Goal: Task Accomplishment & Management: Manage account settings

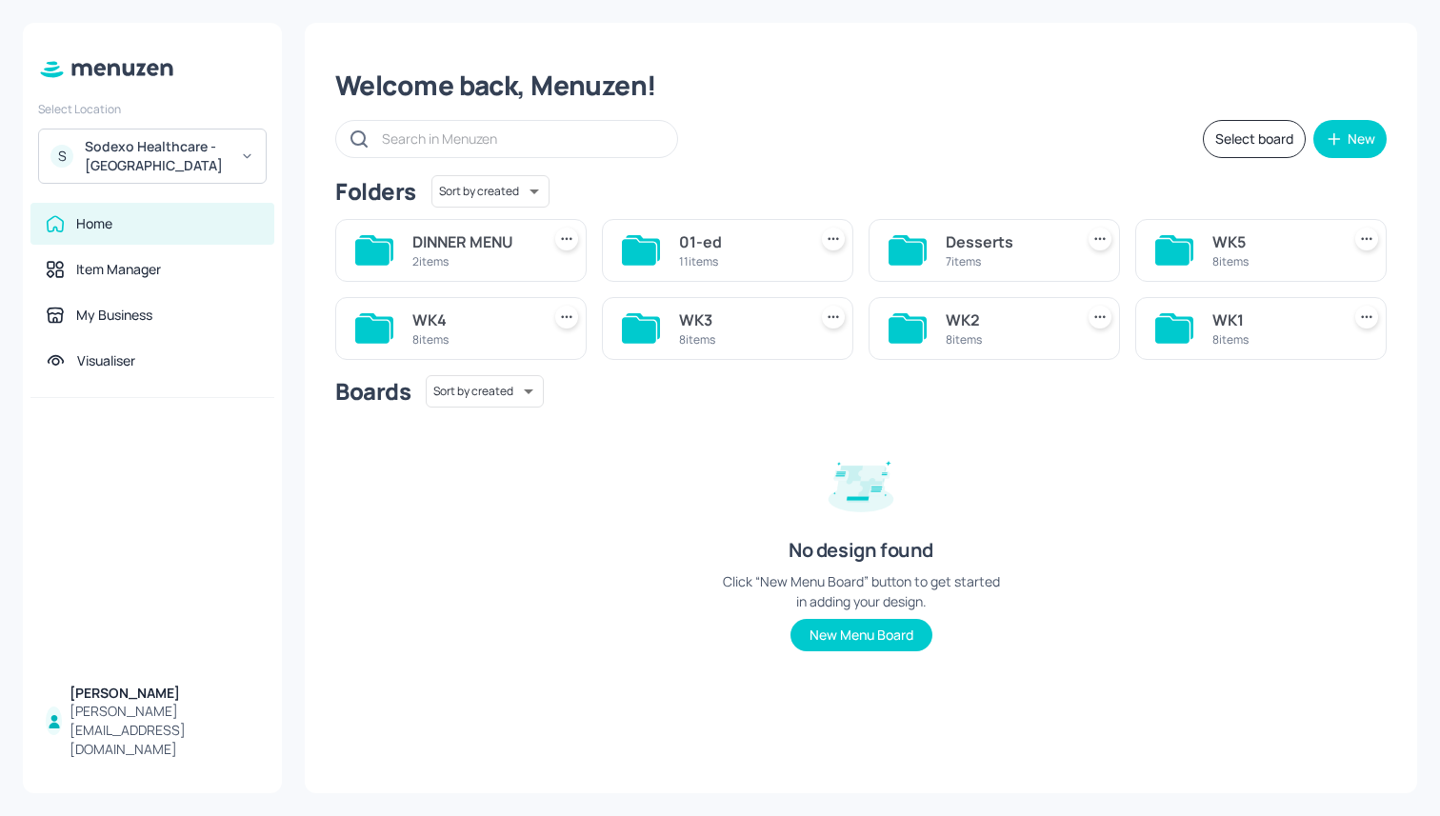
click at [477, 339] on div "8 items" at bounding box center [472, 339] width 120 height 16
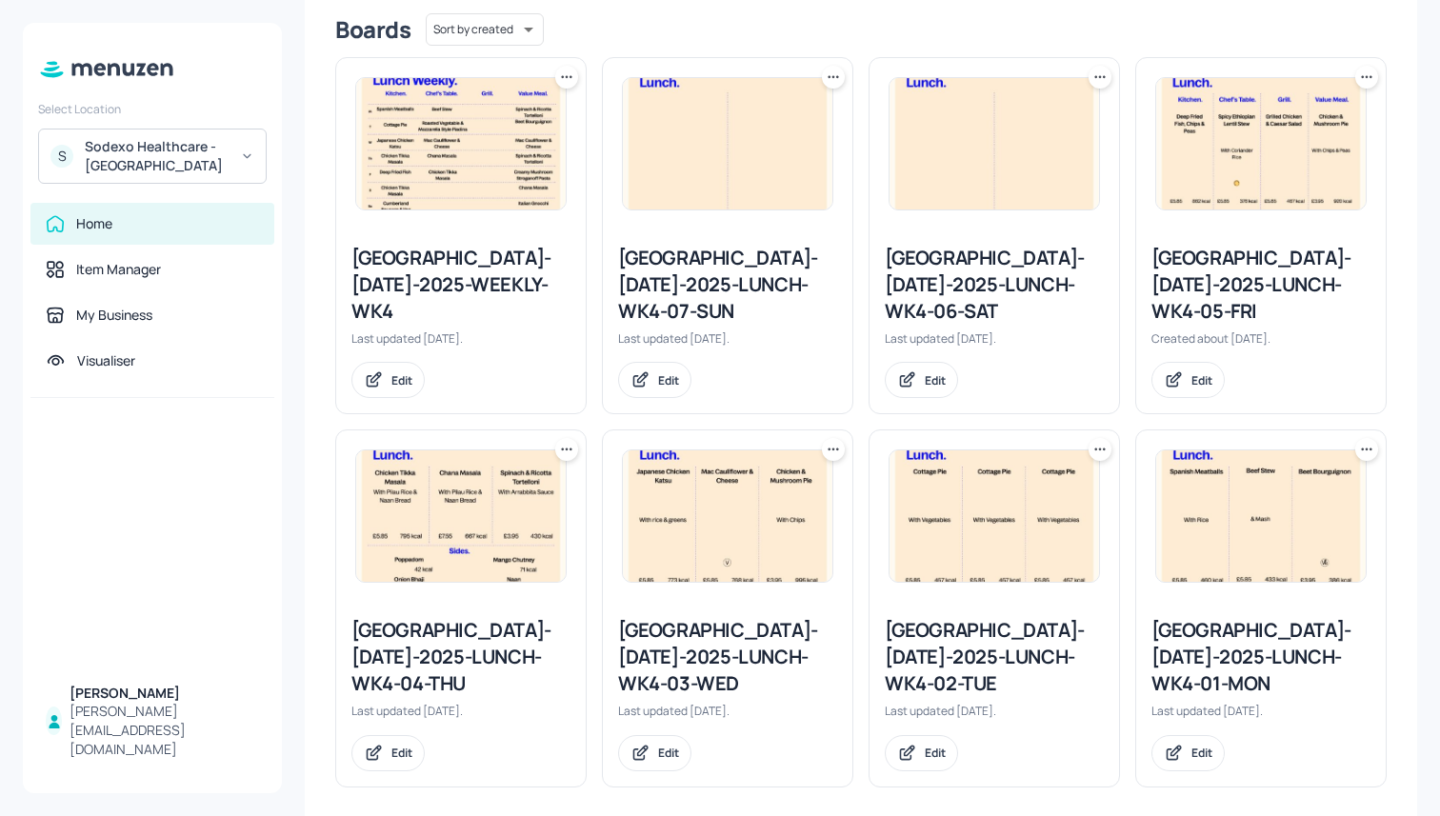
scroll to position [500, 0]
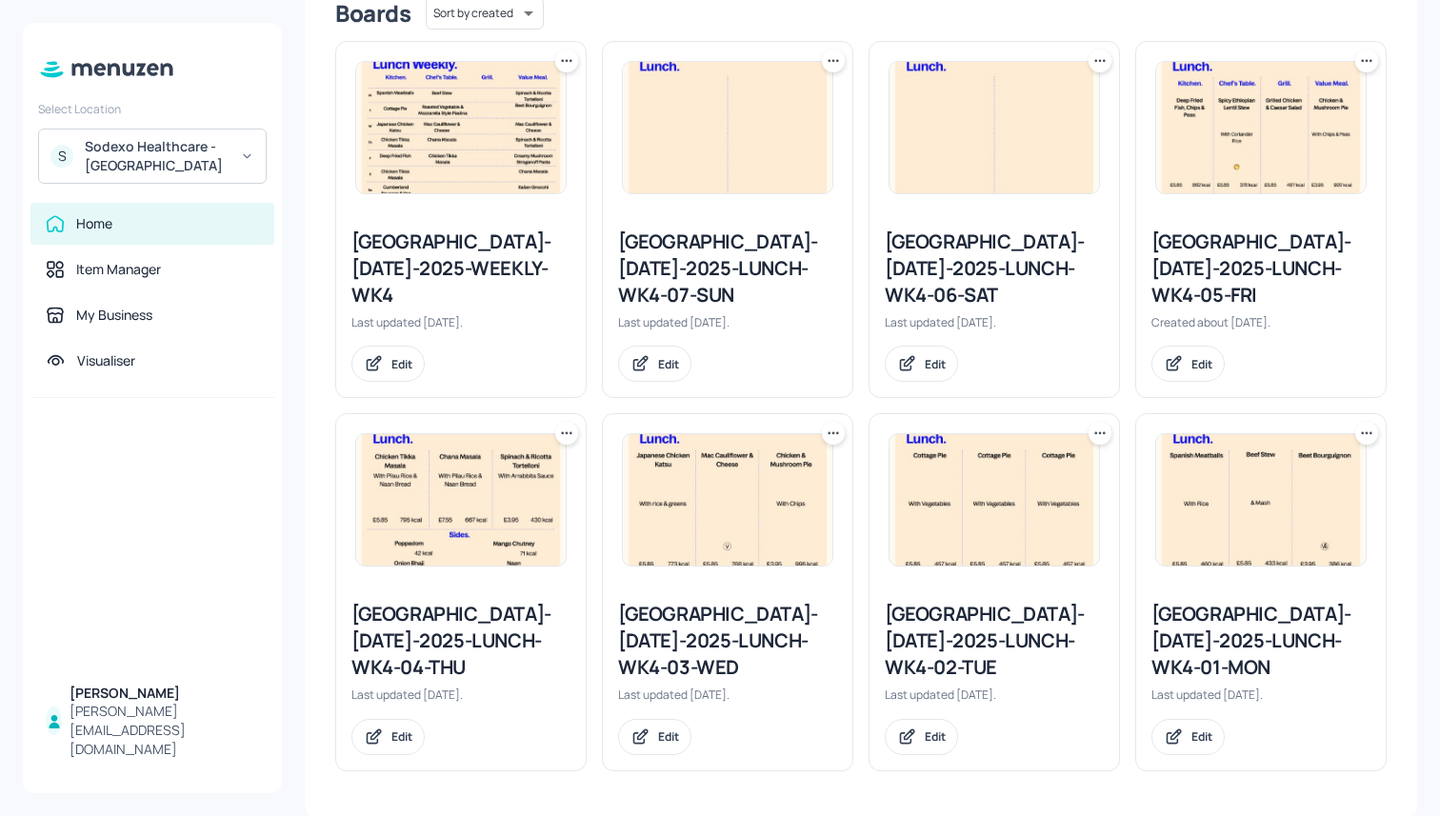
click at [938, 638] on div "Stoke Mandeville-JUL-2025-LUNCH-WK4-02-TUE" at bounding box center [994, 641] width 219 height 80
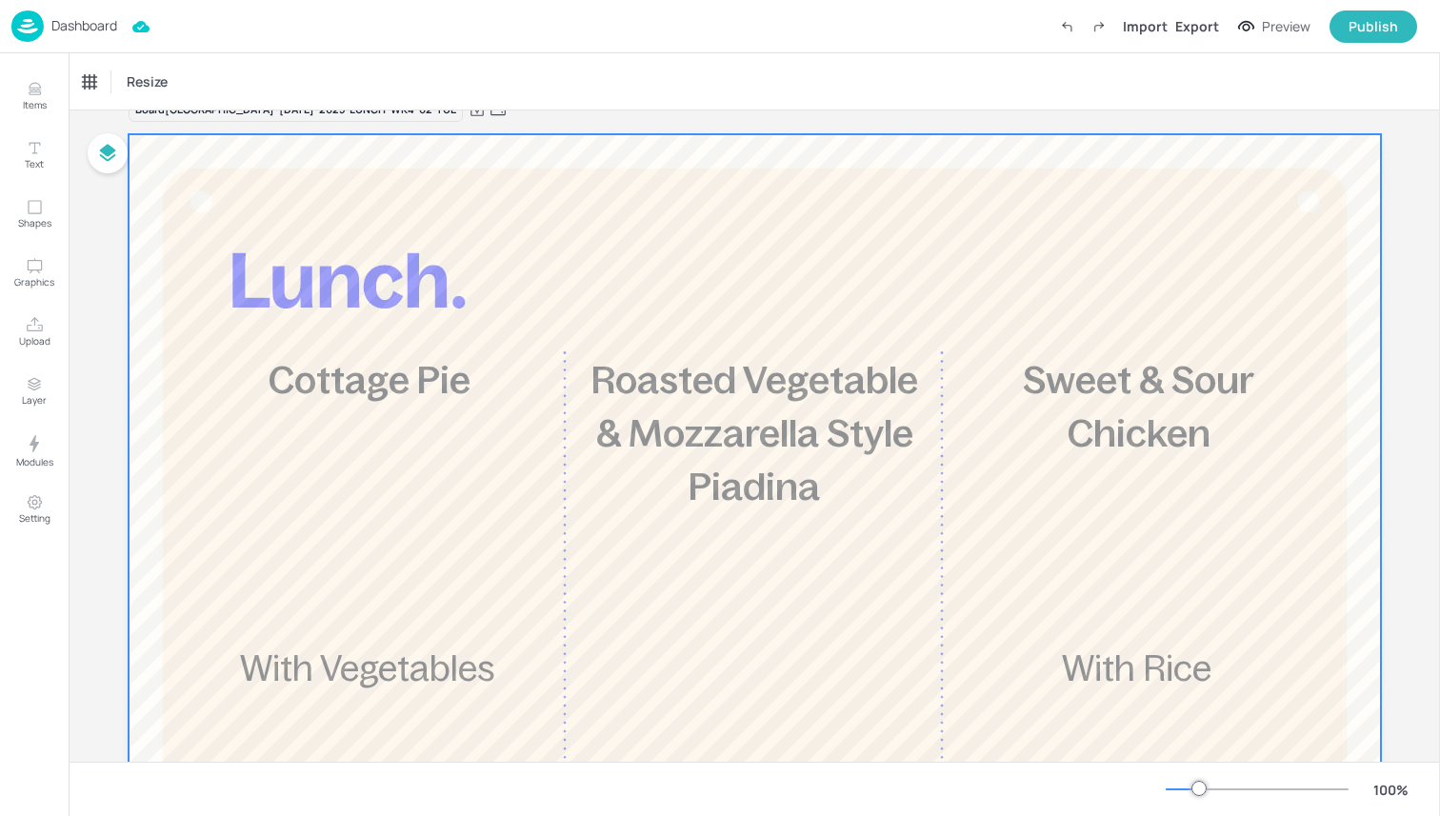
scroll to position [30, 0]
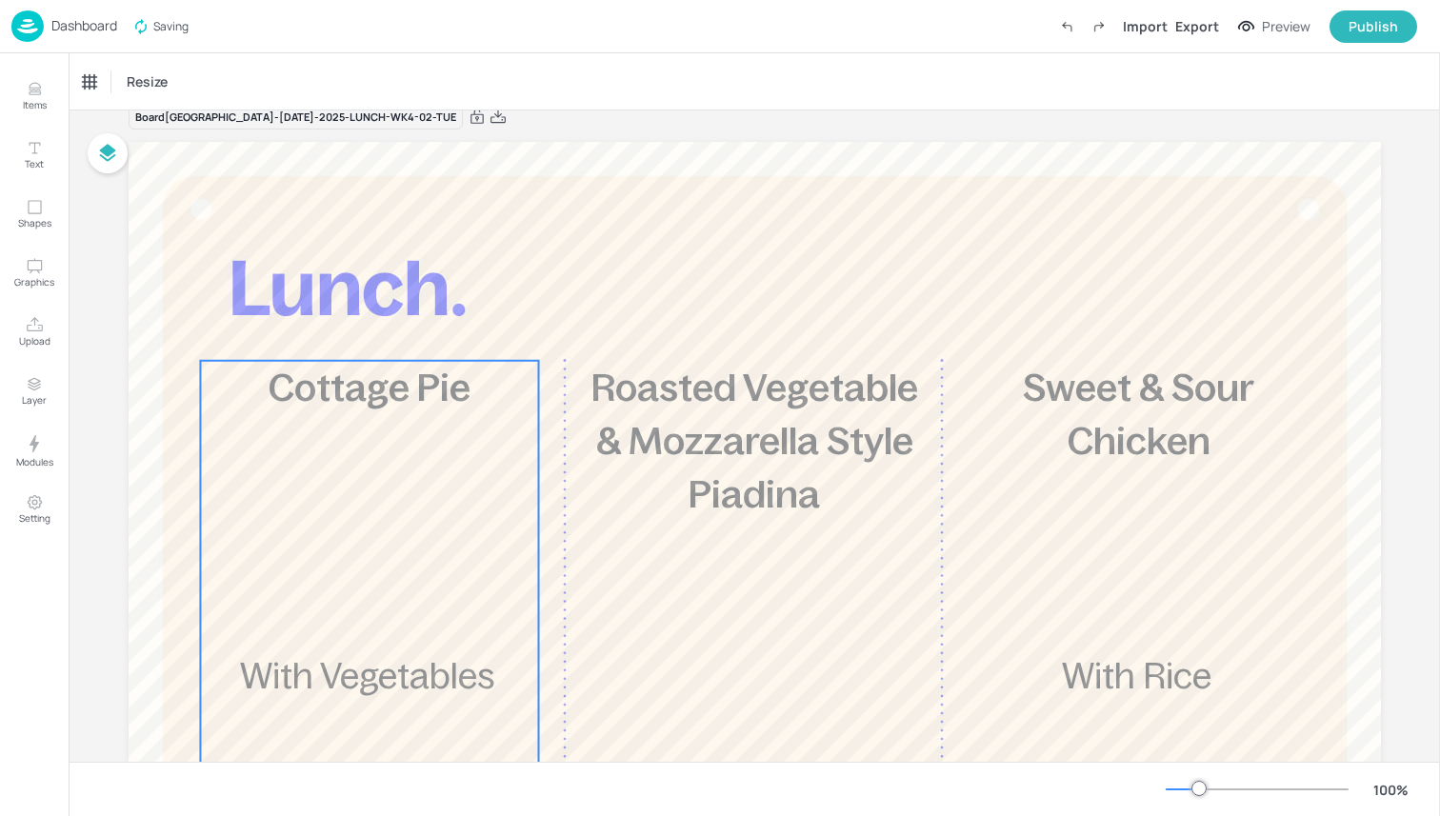
click at [398, 422] on div "£5.85 Cottage Pie With Vegetables 457 kcal" at bounding box center [369, 711] width 338 height 701
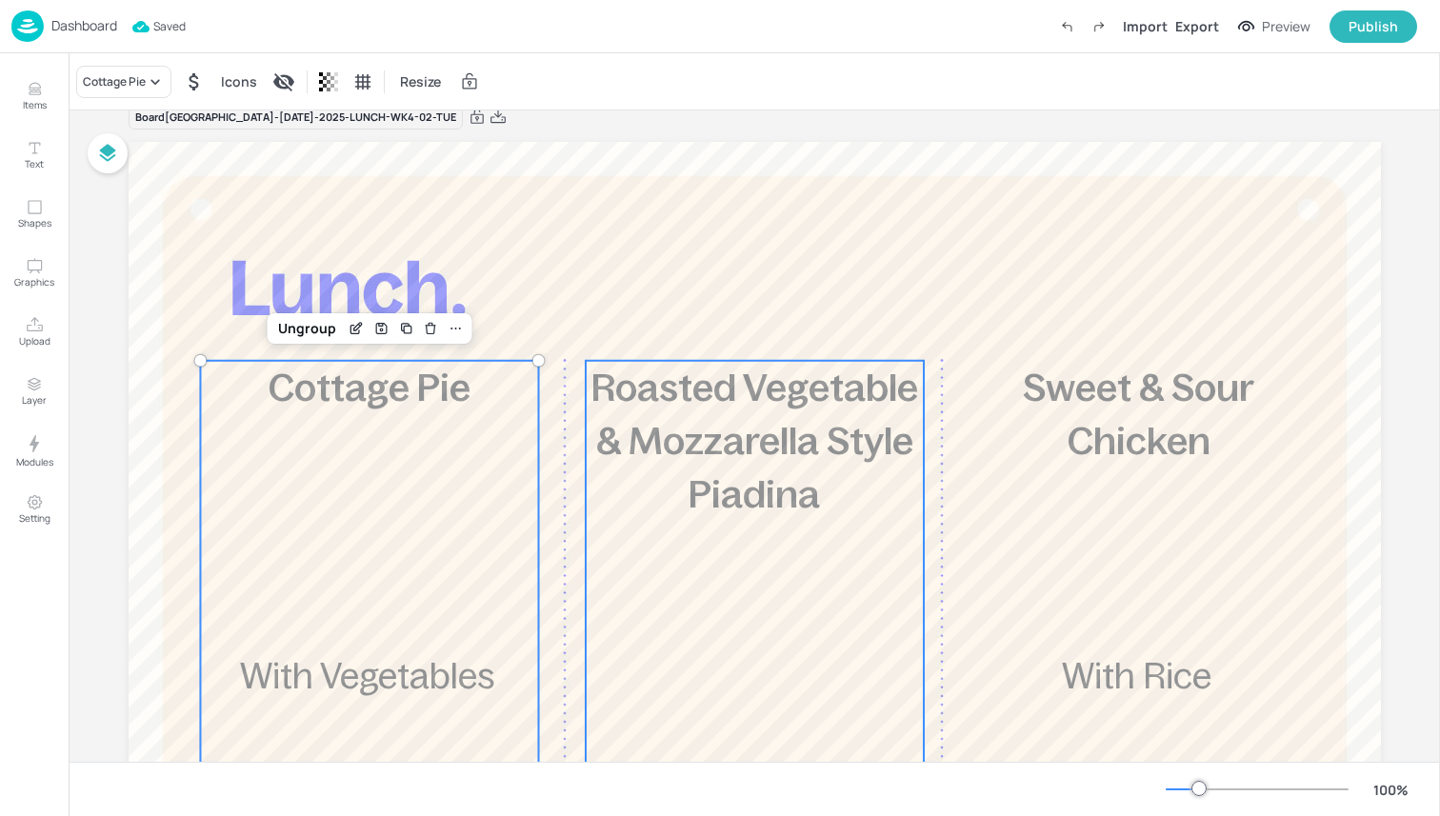
click at [638, 506] on p "Roasted Vegetable & Mozzarella Style Piadina" at bounding box center [754, 441] width 338 height 160
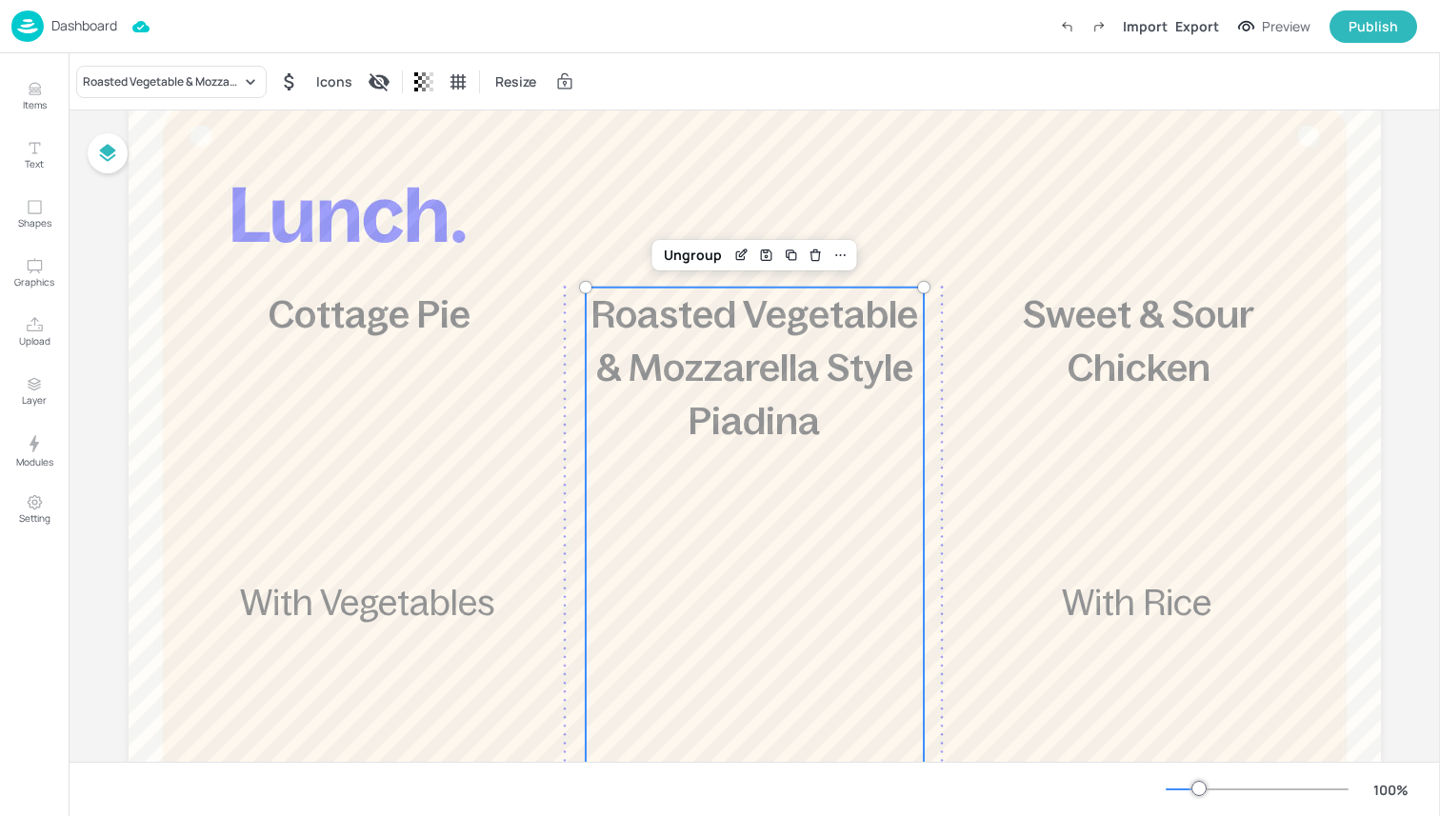
scroll to position [0, 0]
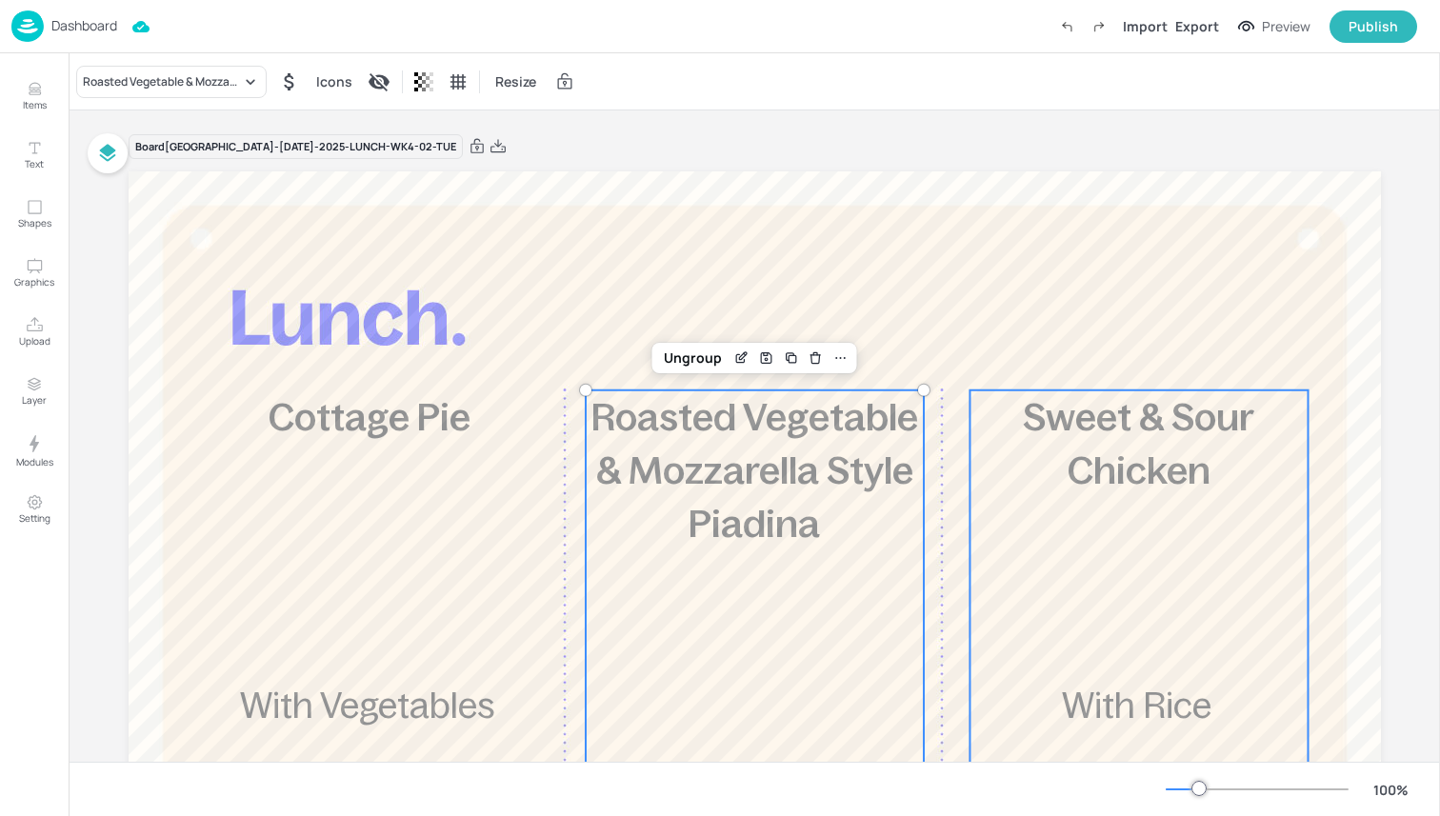
click at [1089, 570] on div "£3.95 Sweet & Sour Chicken With Rice 768 kcal" at bounding box center [1138, 740] width 338 height 701
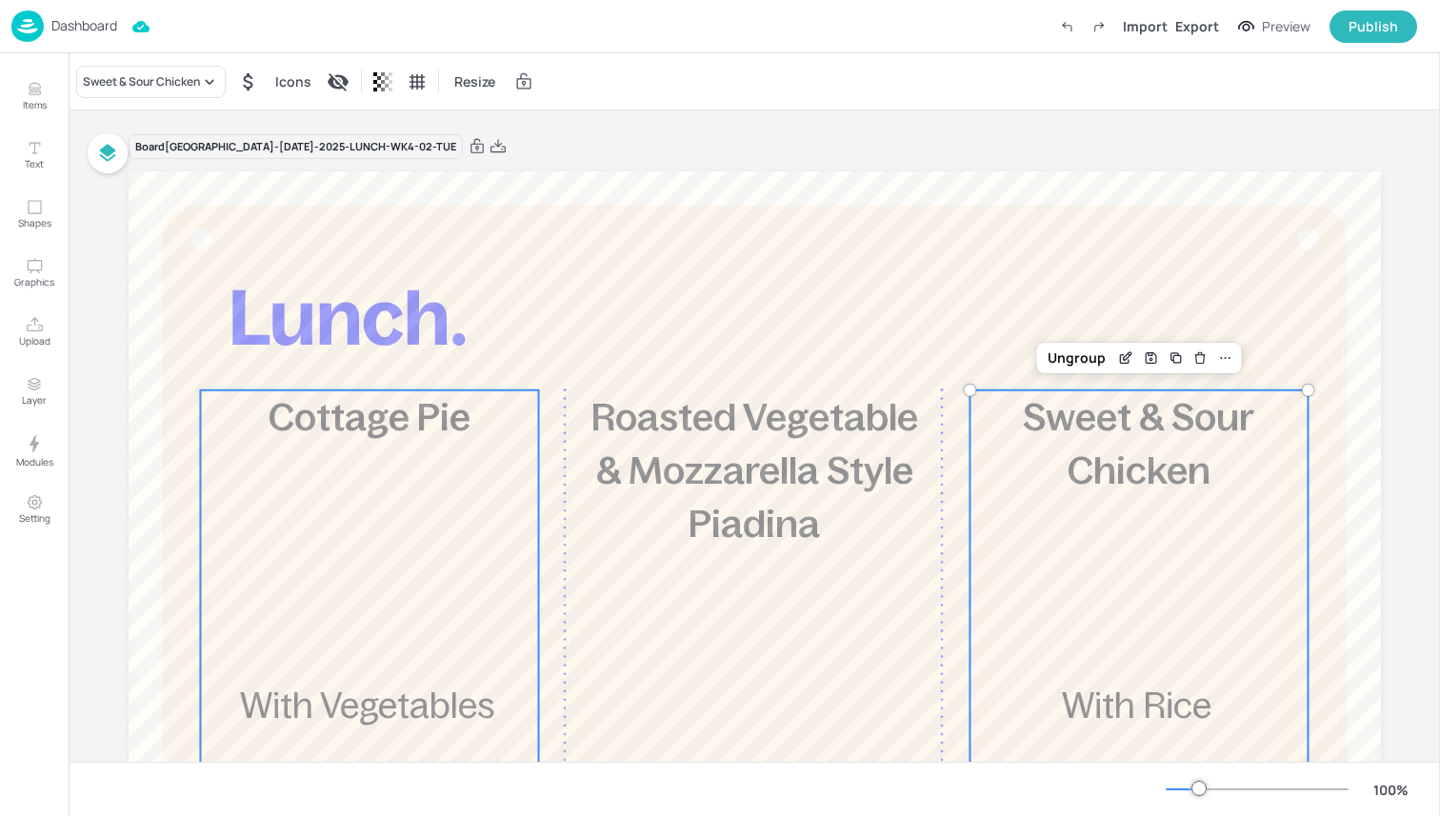
click at [319, 503] on div "£5.85 Cottage Pie With Vegetables 457 kcal" at bounding box center [369, 740] width 338 height 701
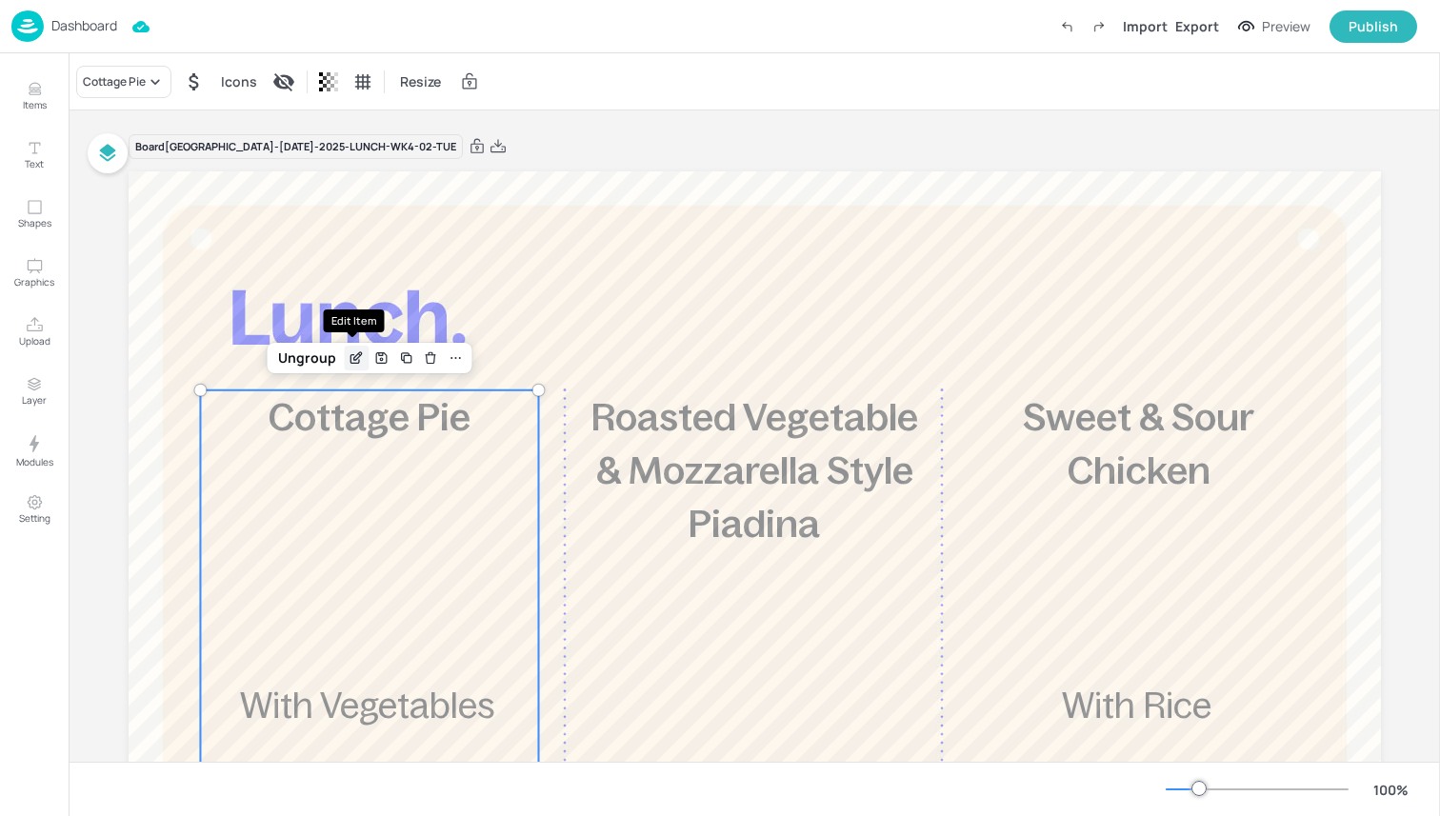
click at [354, 359] on icon "Edit Item" at bounding box center [358, 356] width 8 height 8
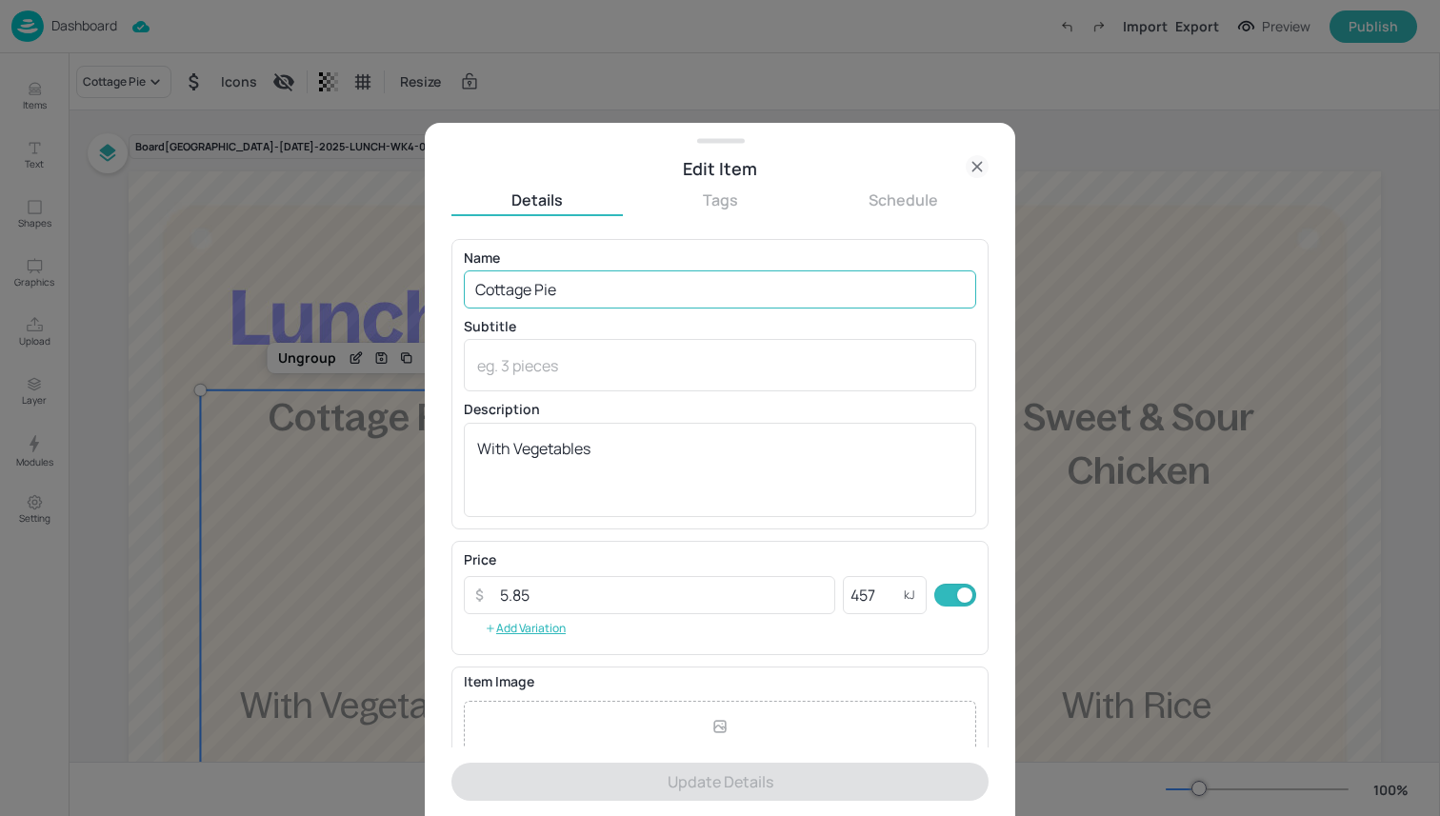
click at [614, 276] on input "Cottage Pie" at bounding box center [720, 289] width 512 height 38
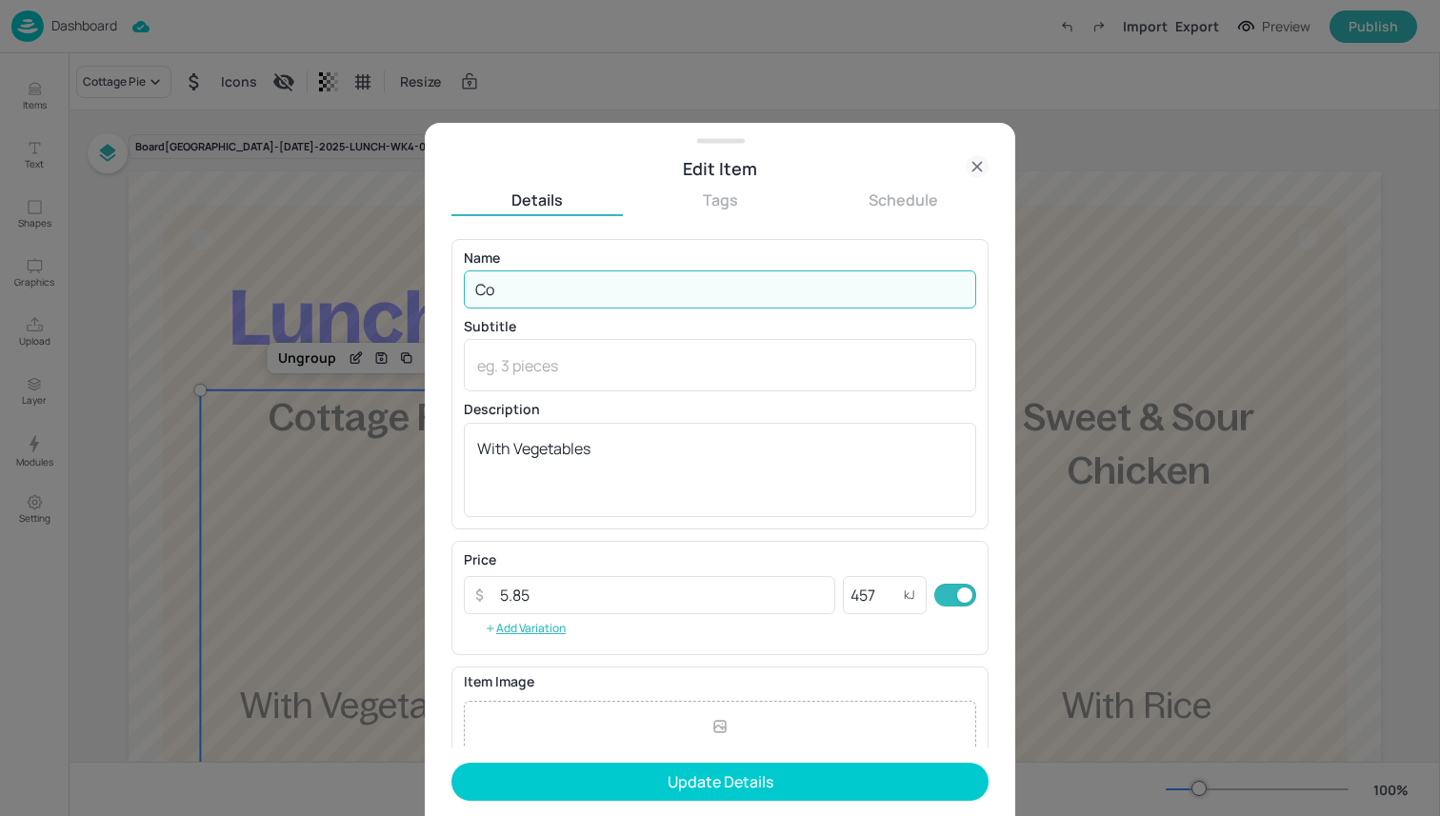
type input "C"
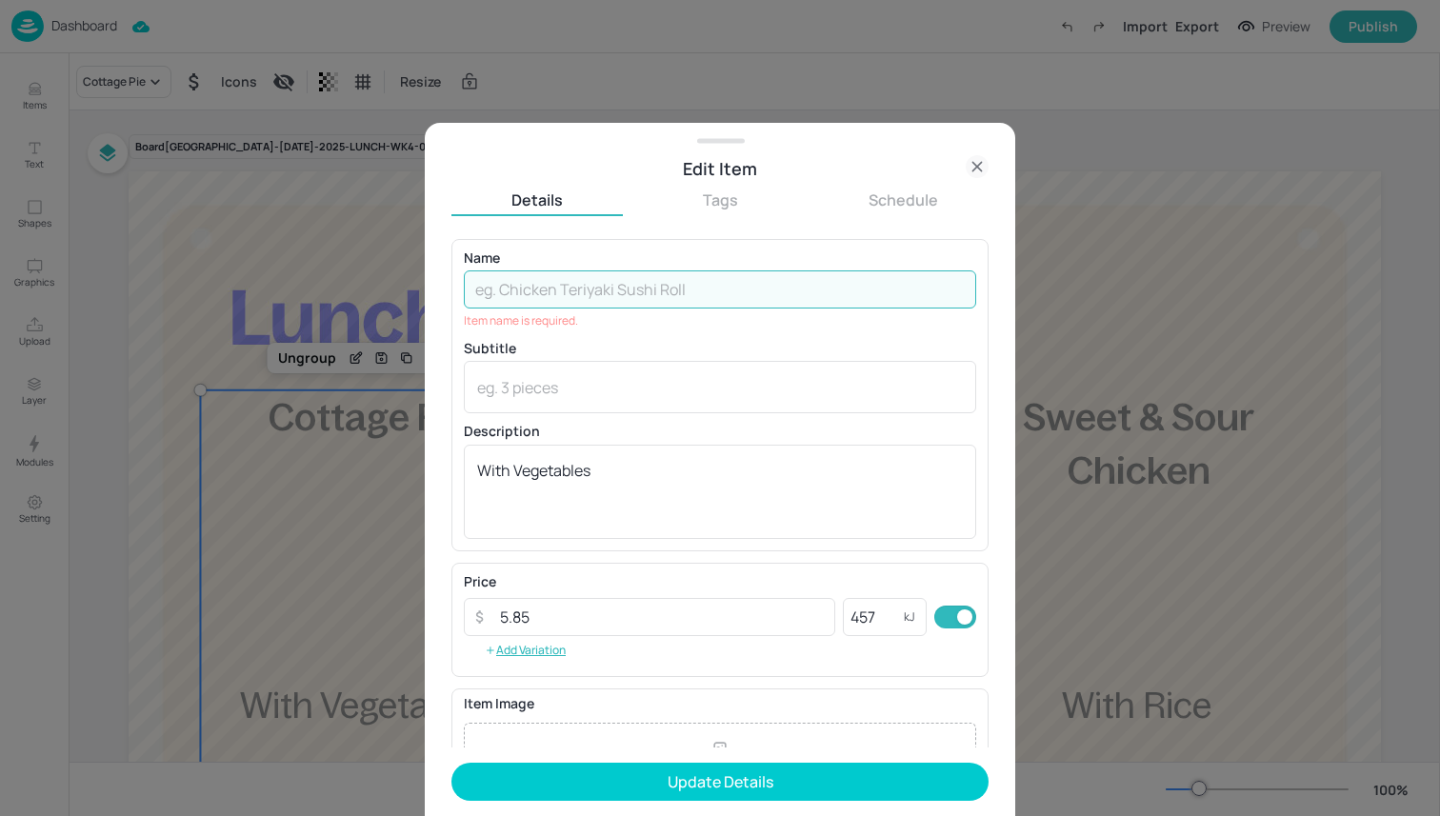
click at [618, 292] on input "text" at bounding box center [720, 289] width 512 height 38
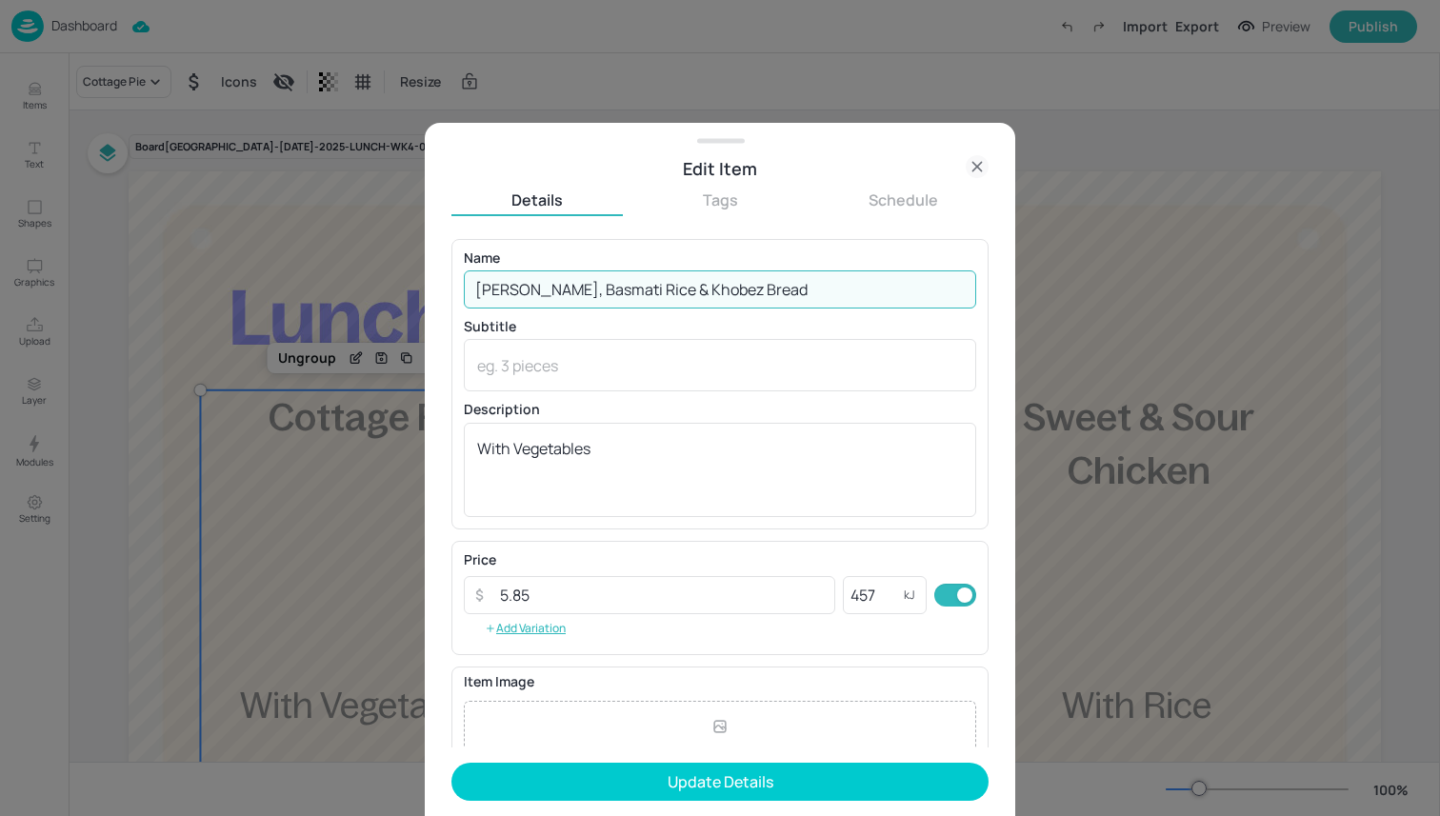
type input "Channa Masal, Basmati Rice & Khobez Bread"
drag, startPoint x: 844, startPoint y: 297, endPoint x: 471, endPoint y: 286, distance: 372.5
click at [471, 286] on input "Channa Masal, Basmati Rice & Khobez Bread" at bounding box center [720, 289] width 512 height 38
type input "Grilled Chimichurri Chicken Drumstick, Roast Potatoes"
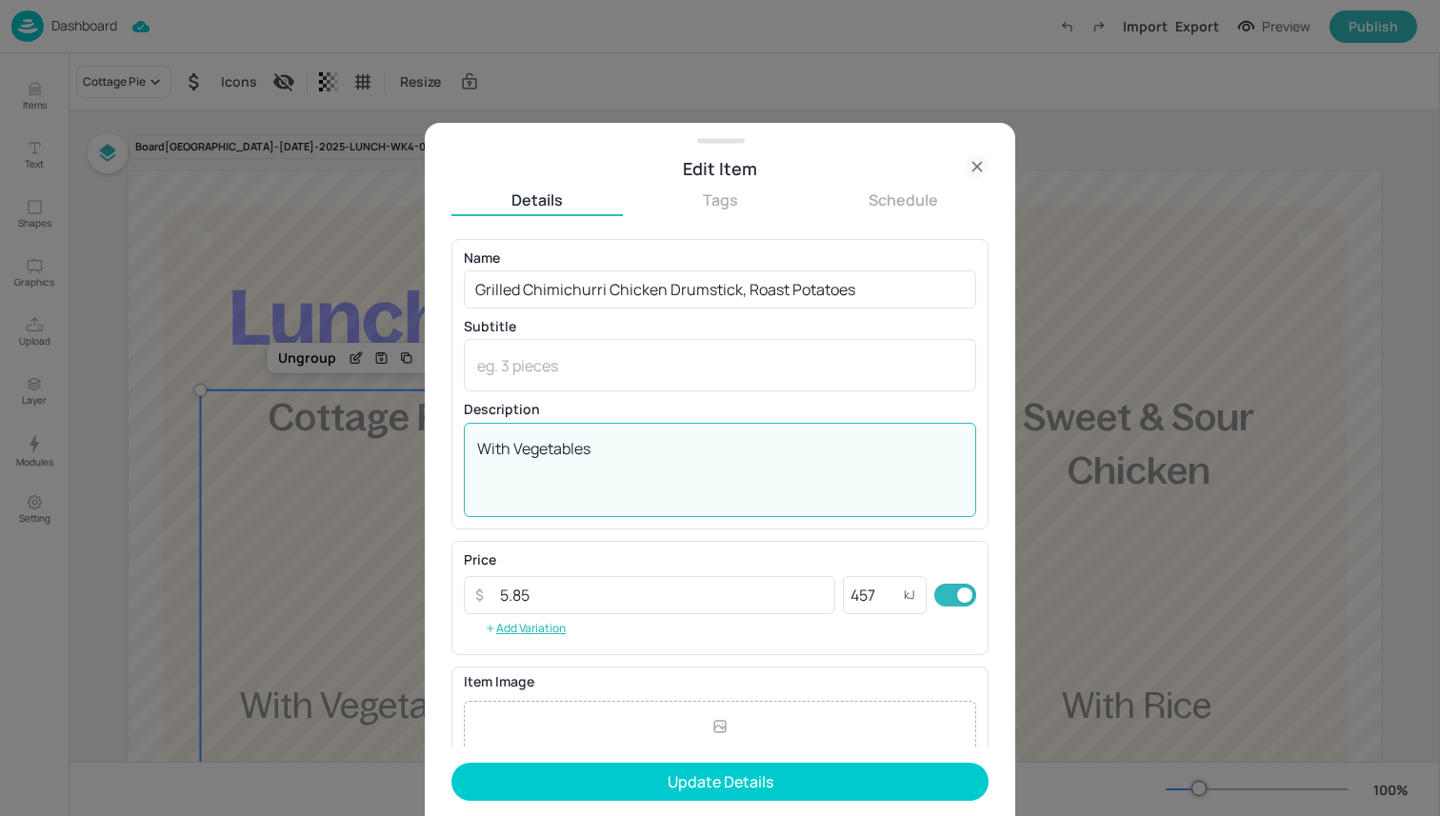
drag, startPoint x: 651, startPoint y: 441, endPoint x: 252, endPoint y: 431, distance: 399.1
click at [252, 431] on div "Edit Item Details Tags Schedule Name Grilled Chimichurri Chicken Drumstick, Roa…" at bounding box center [720, 408] width 1440 height 816
click at [882, 592] on input "457" at bounding box center [873, 595] width 61 height 38
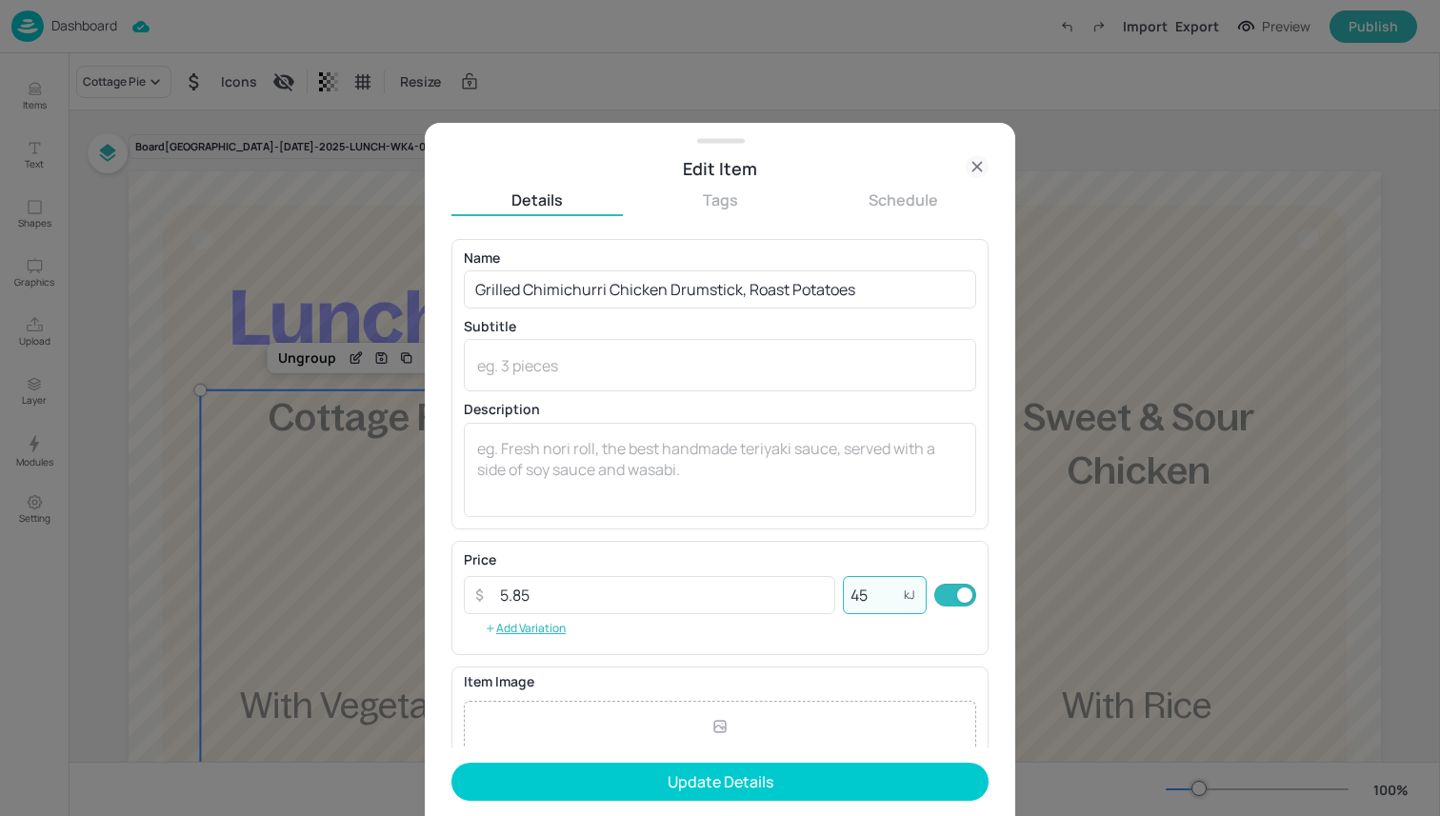
type input "4"
type input "785"
click at [548, 604] on input "5.85" at bounding box center [661, 595] width 347 height 38
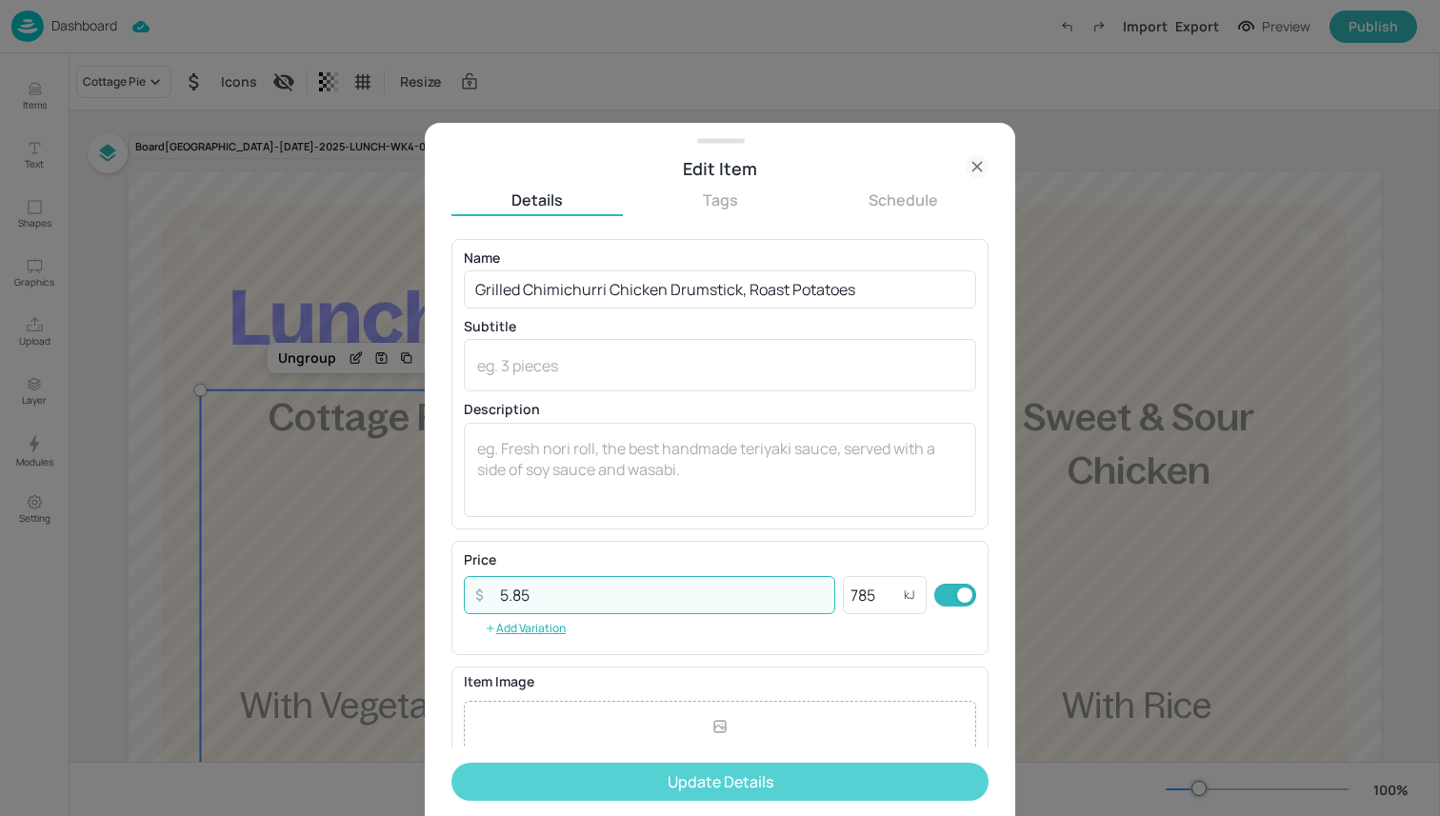
click at [697, 777] on button "Update Details" at bounding box center [719, 782] width 537 height 38
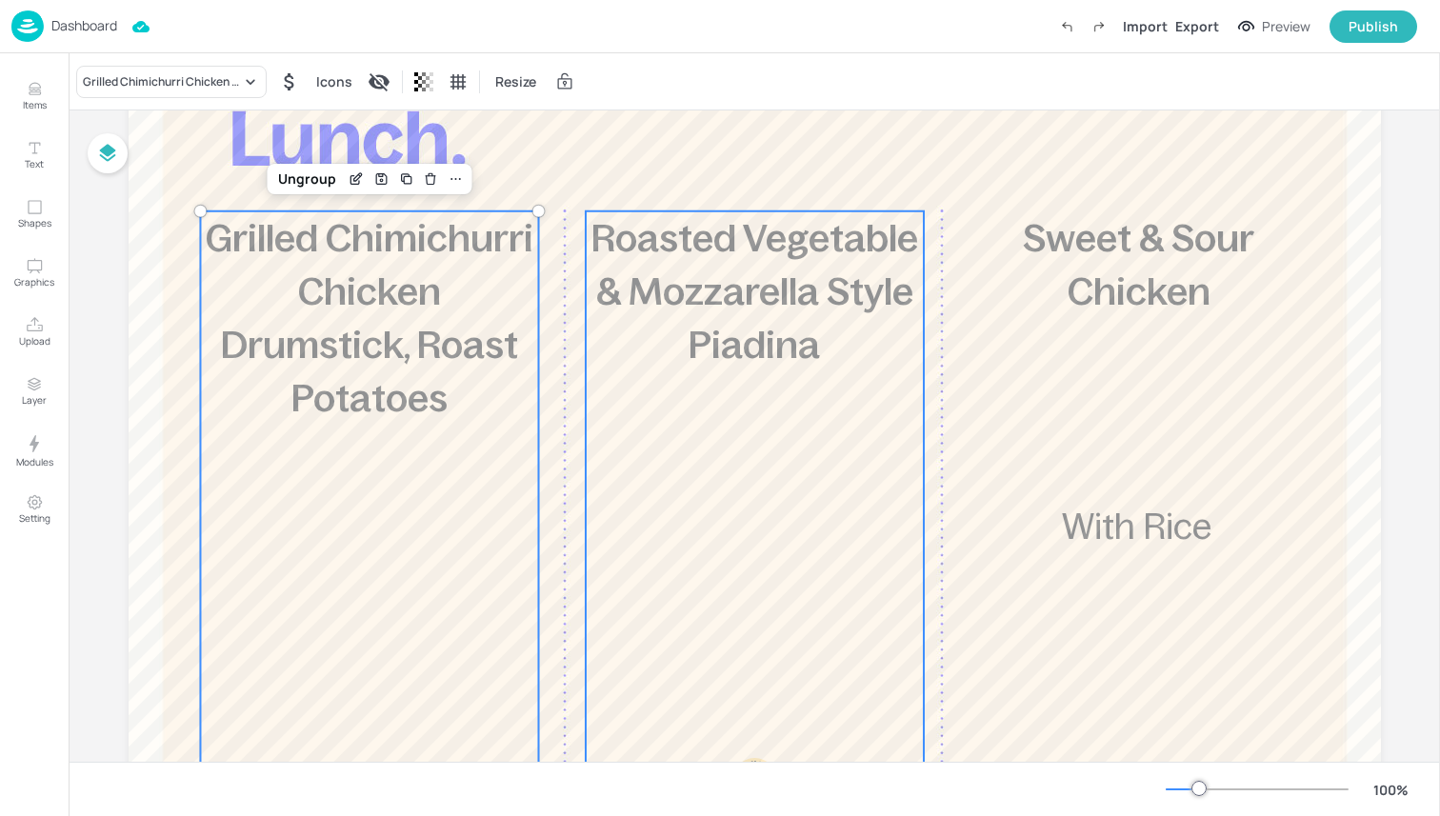
scroll to position [187, 0]
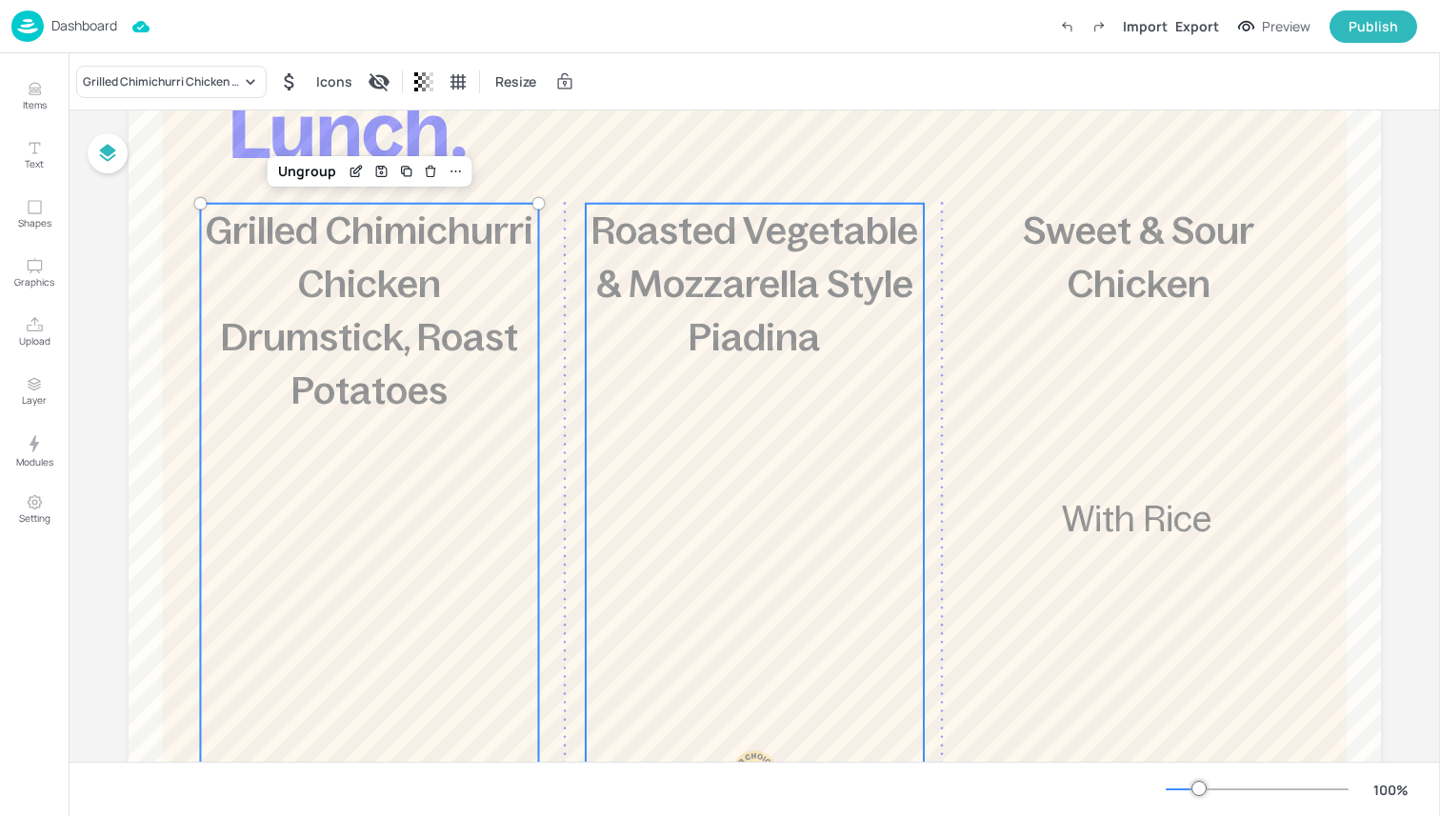
click at [622, 592] on div "£5.85 Roasted Vegetable & Mozzarella Style Piadina 454 kcal" at bounding box center [754, 554] width 338 height 701
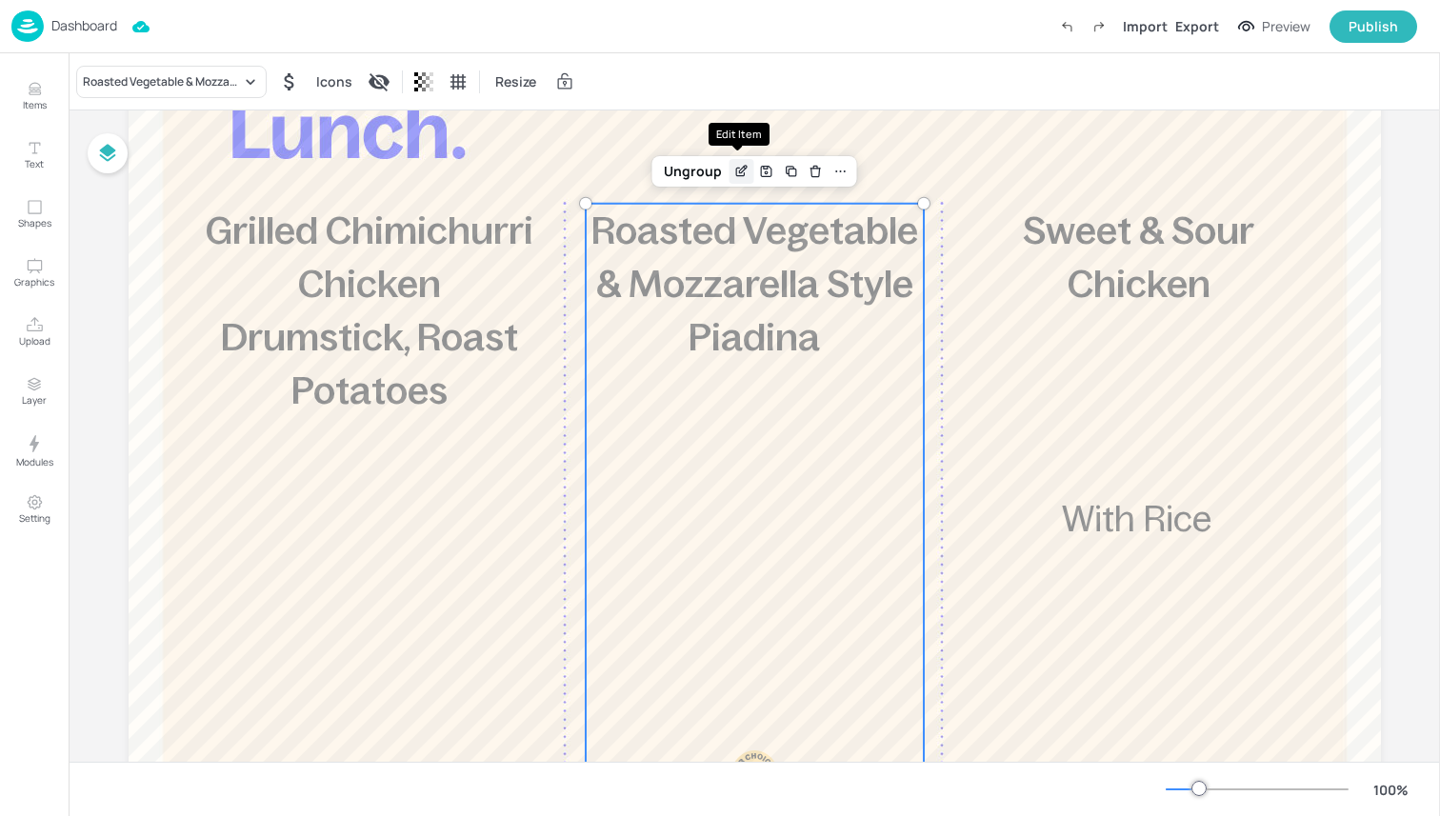
click at [740, 164] on icon "Edit Item" at bounding box center [741, 171] width 16 height 15
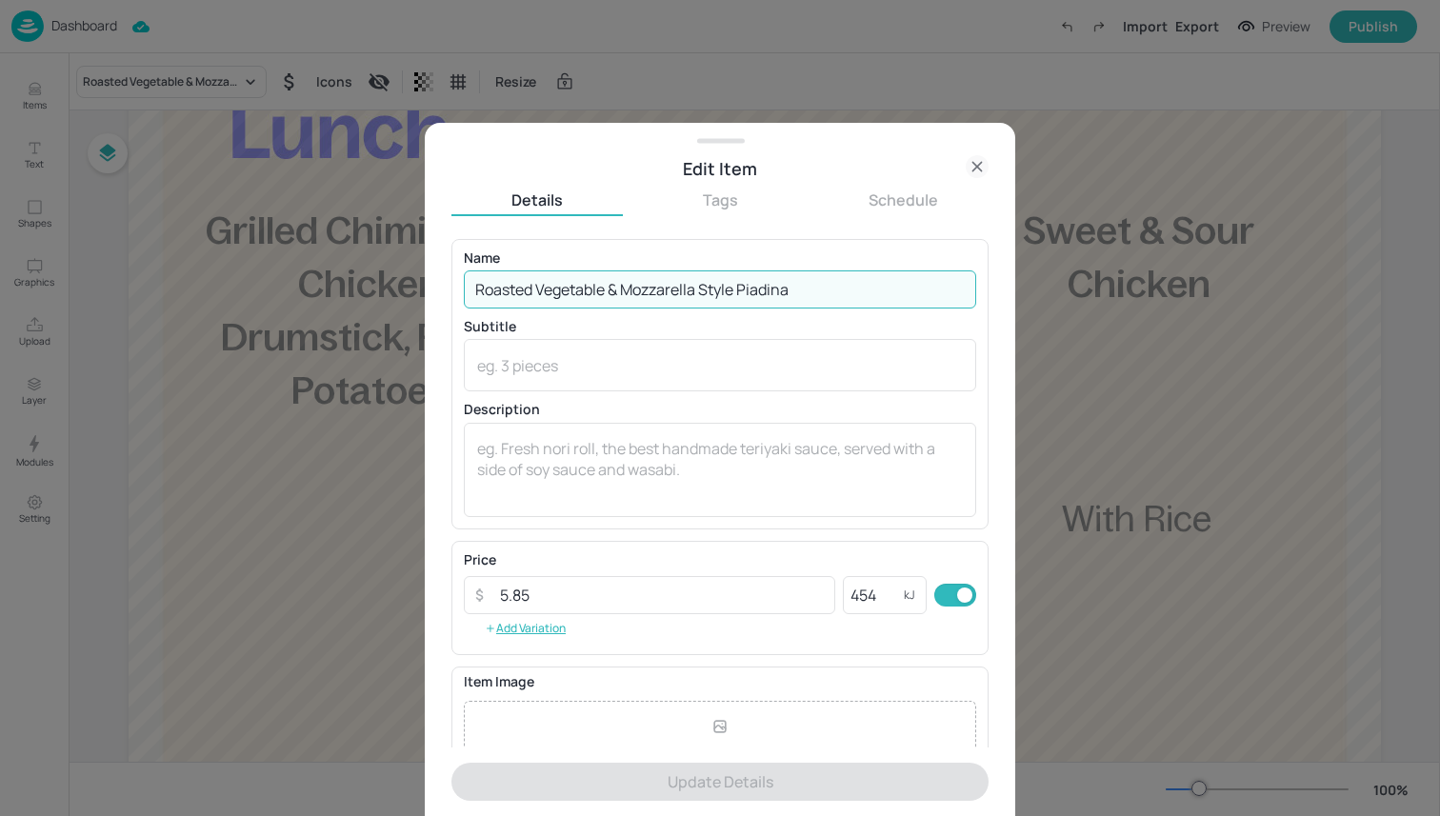
drag, startPoint x: 827, startPoint y: 281, endPoint x: 378, endPoint y: 269, distance: 448.7
click at [378, 269] on div "Edit Item Details Tags Schedule Name Roasted Vegetable & Mozzarella Style Piadi…" at bounding box center [720, 408] width 1440 height 816
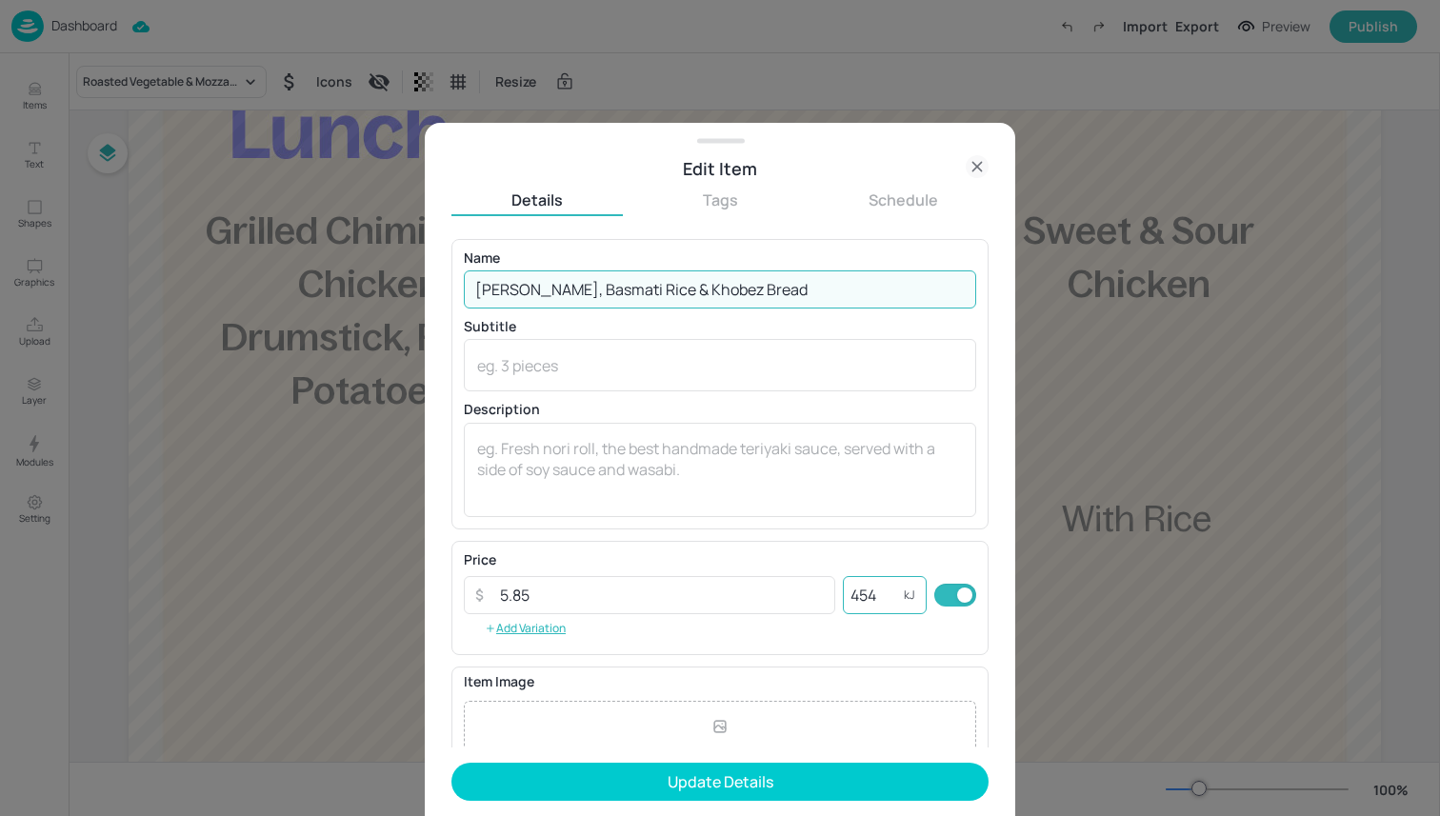
type input "Channa Masala, Basmati Rice & Khobez Bread"
click at [873, 604] on input "454" at bounding box center [873, 595] width 61 height 38
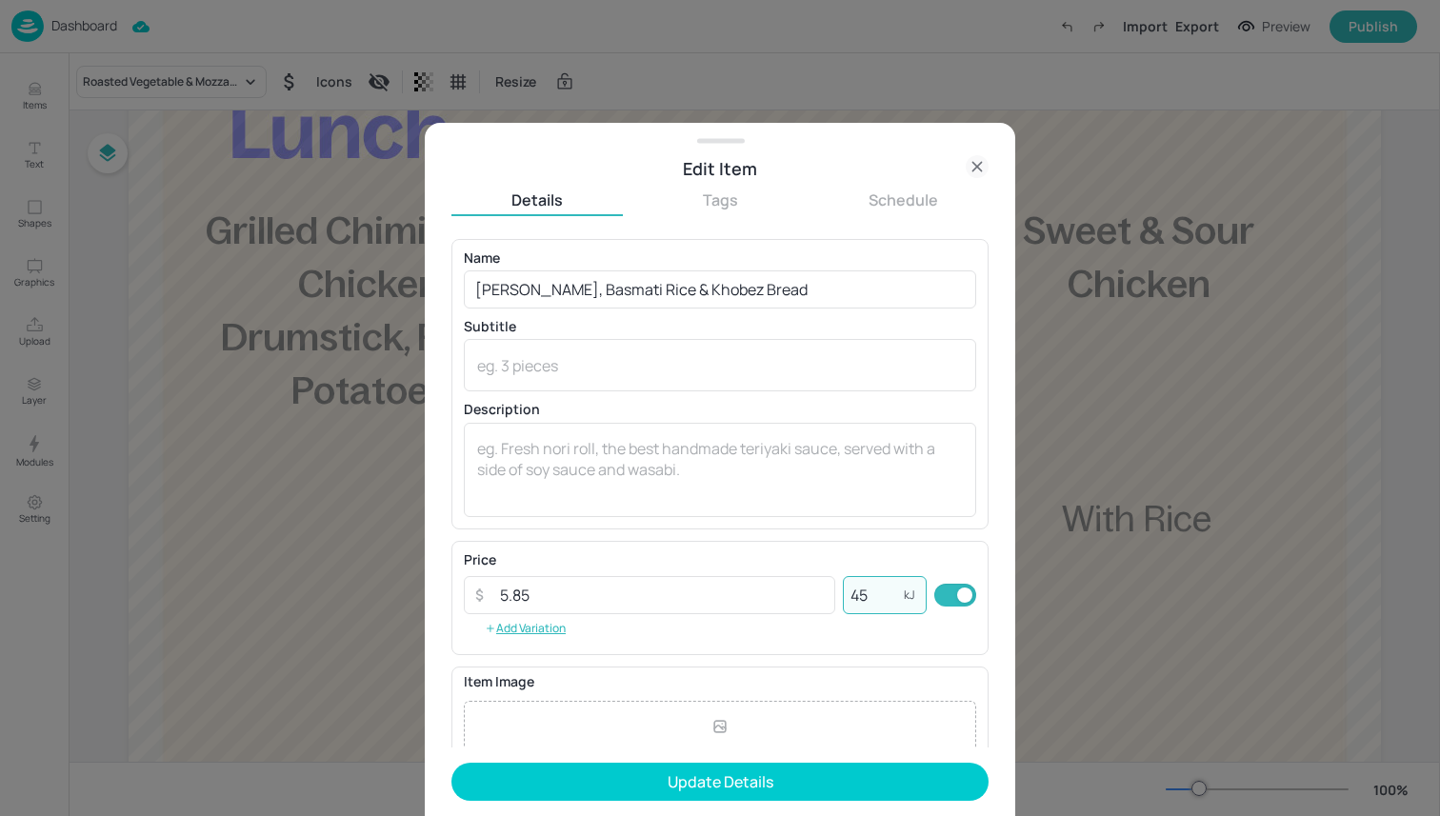
type input "4"
type input "728"
click at [578, 608] on input "5.85" at bounding box center [661, 595] width 347 height 38
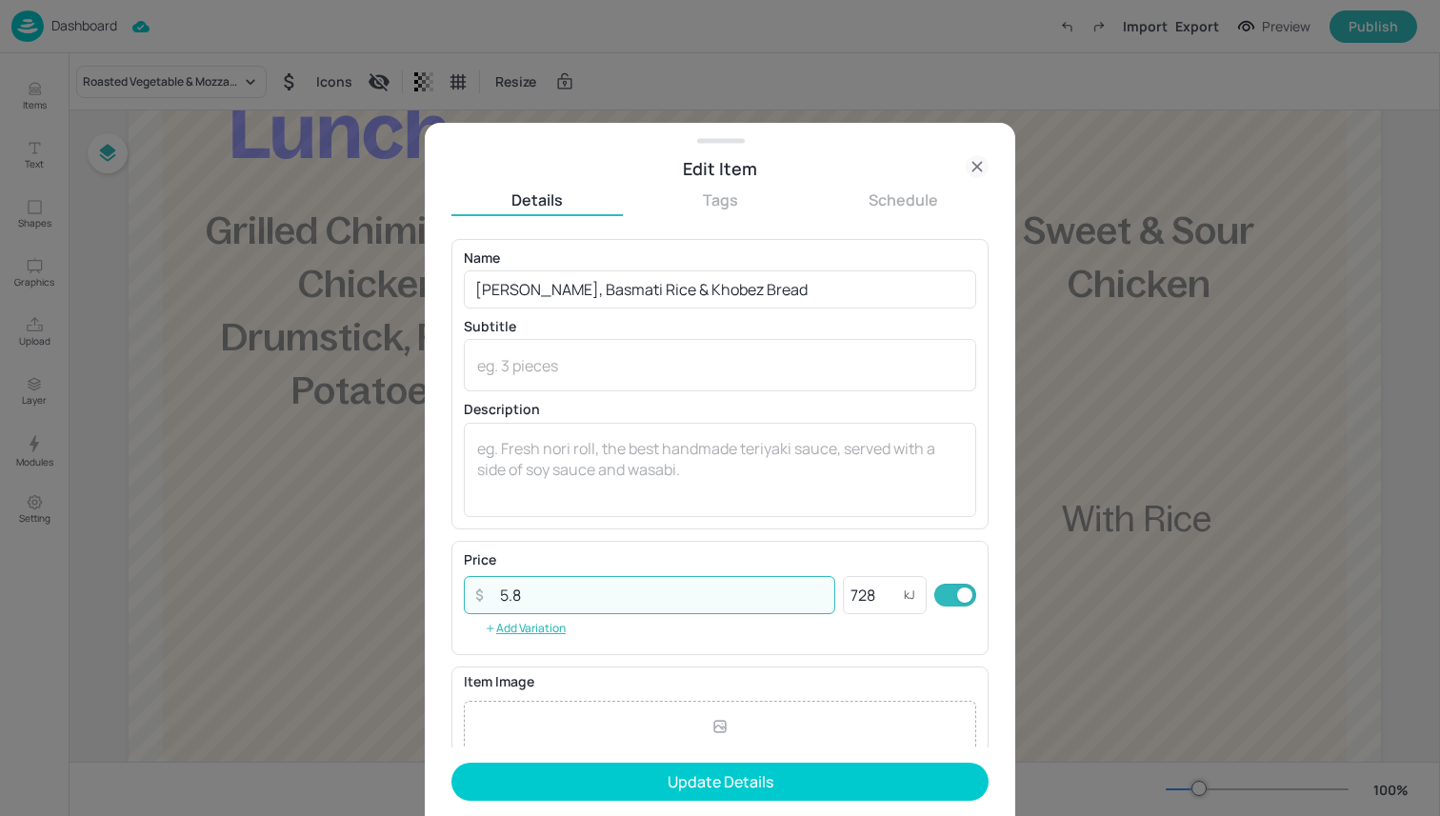
type input "5"
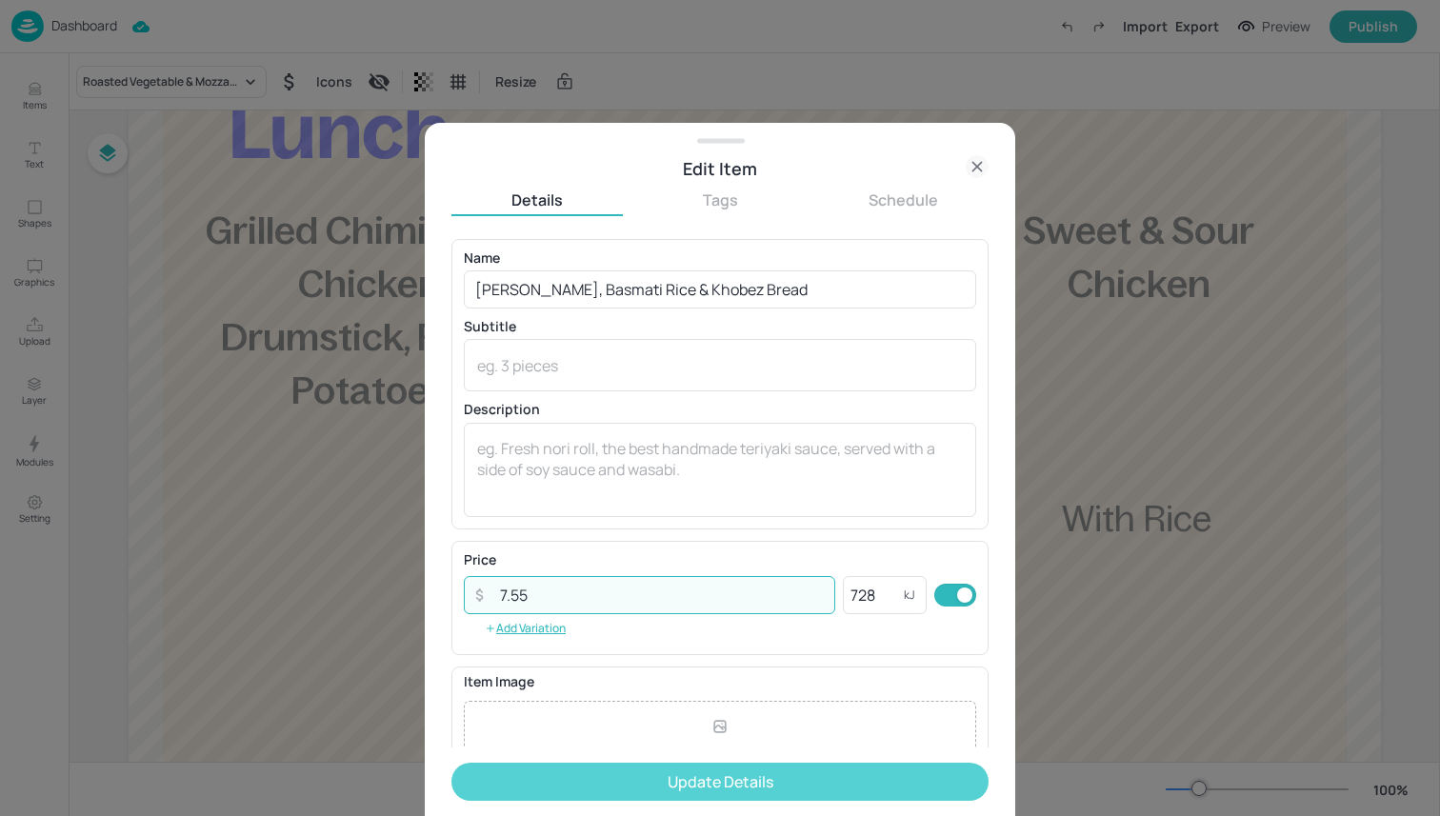
type input "7.55"
click at [740, 779] on button "Update Details" at bounding box center [719, 782] width 537 height 38
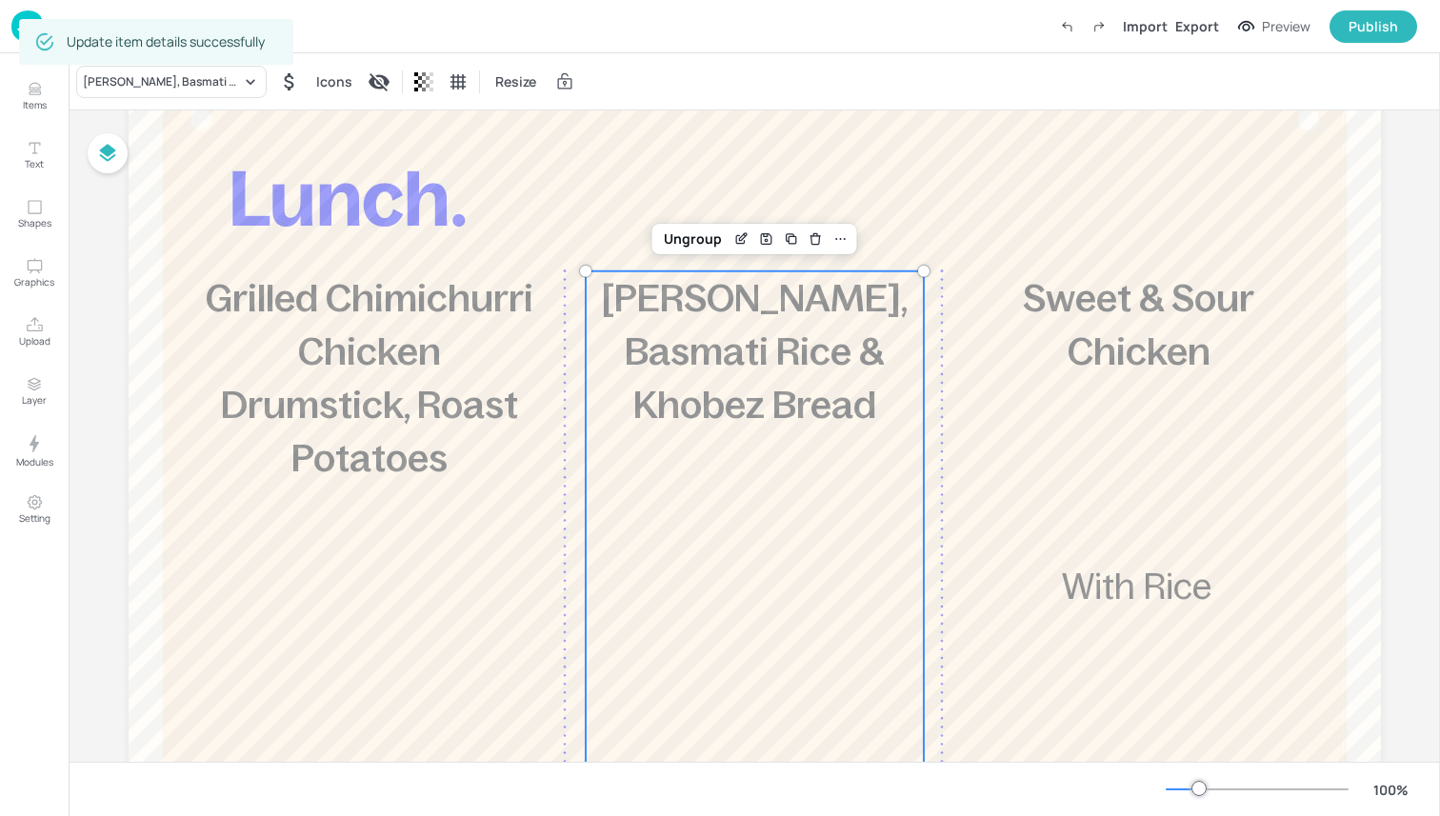
scroll to position [127, 0]
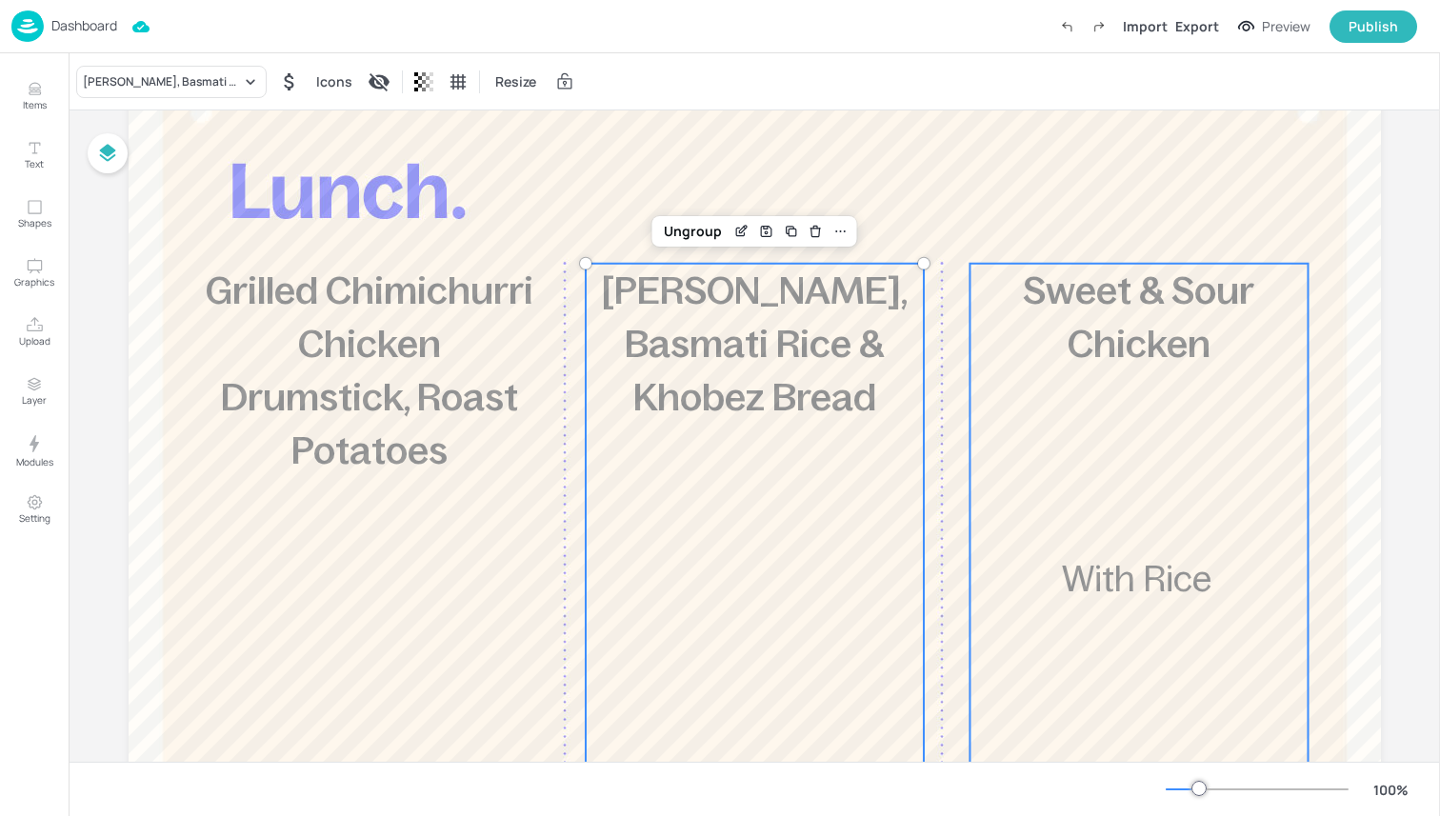
click at [1023, 392] on div "£3.95 Sweet & Sour Chicken With Rice 768 kcal" at bounding box center [1138, 614] width 338 height 701
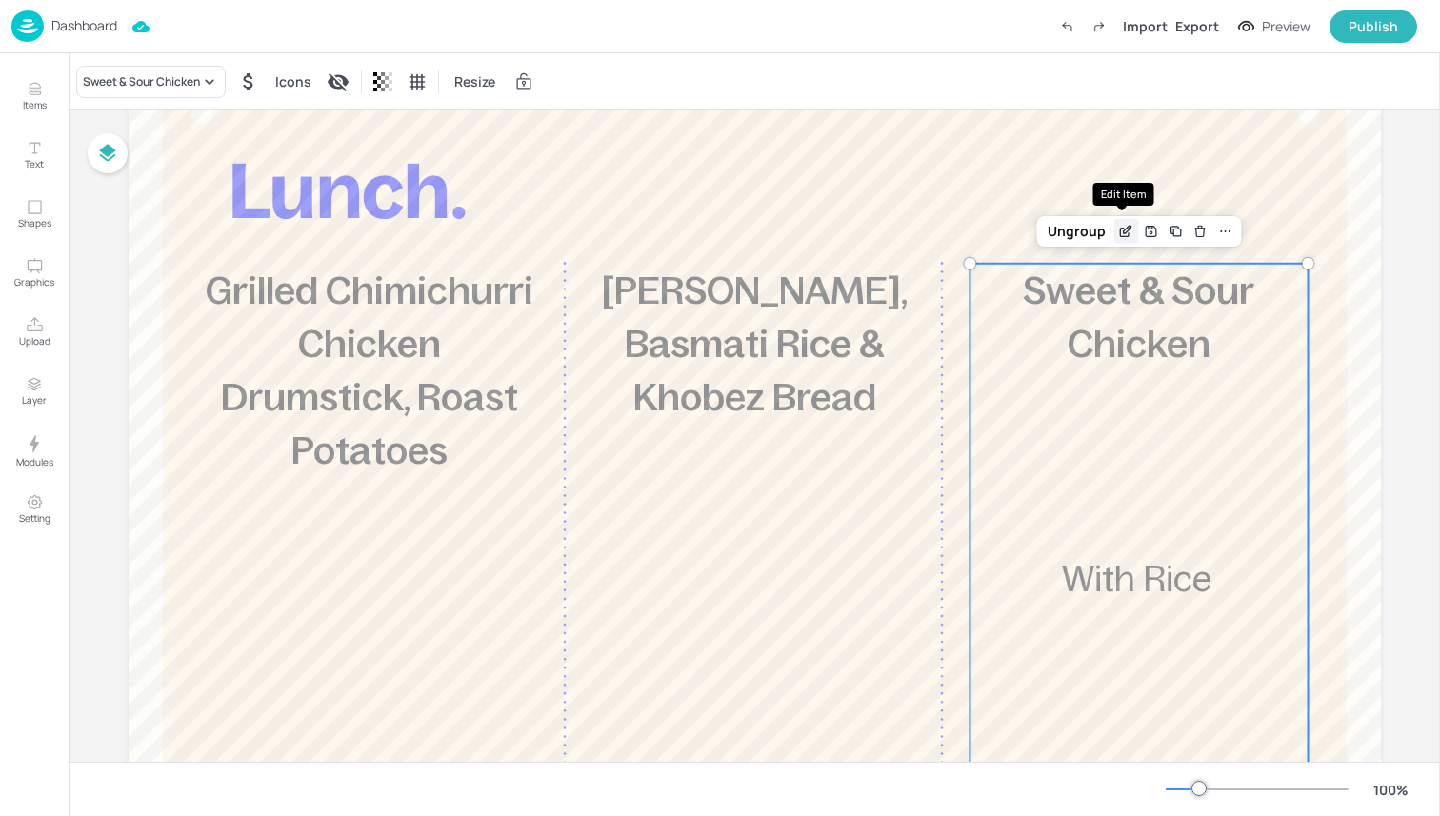
click at [1118, 233] on icon "Edit Item" at bounding box center [1126, 231] width 16 height 15
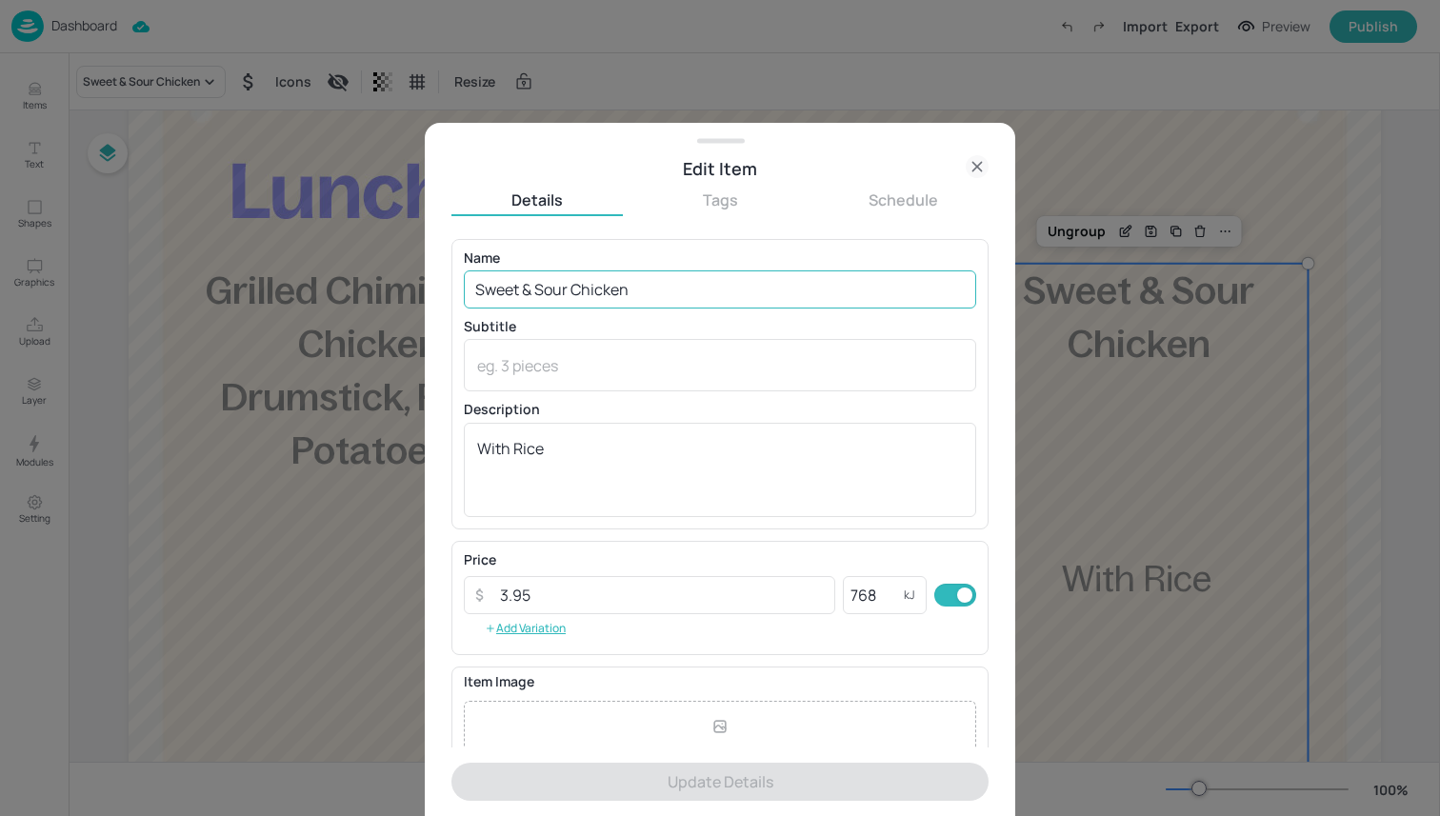
click at [694, 270] on input "Sweet & Sour Chicken" at bounding box center [720, 289] width 512 height 38
click at [643, 286] on input "Sweet & Sour Chicken" at bounding box center [720, 289] width 512 height 38
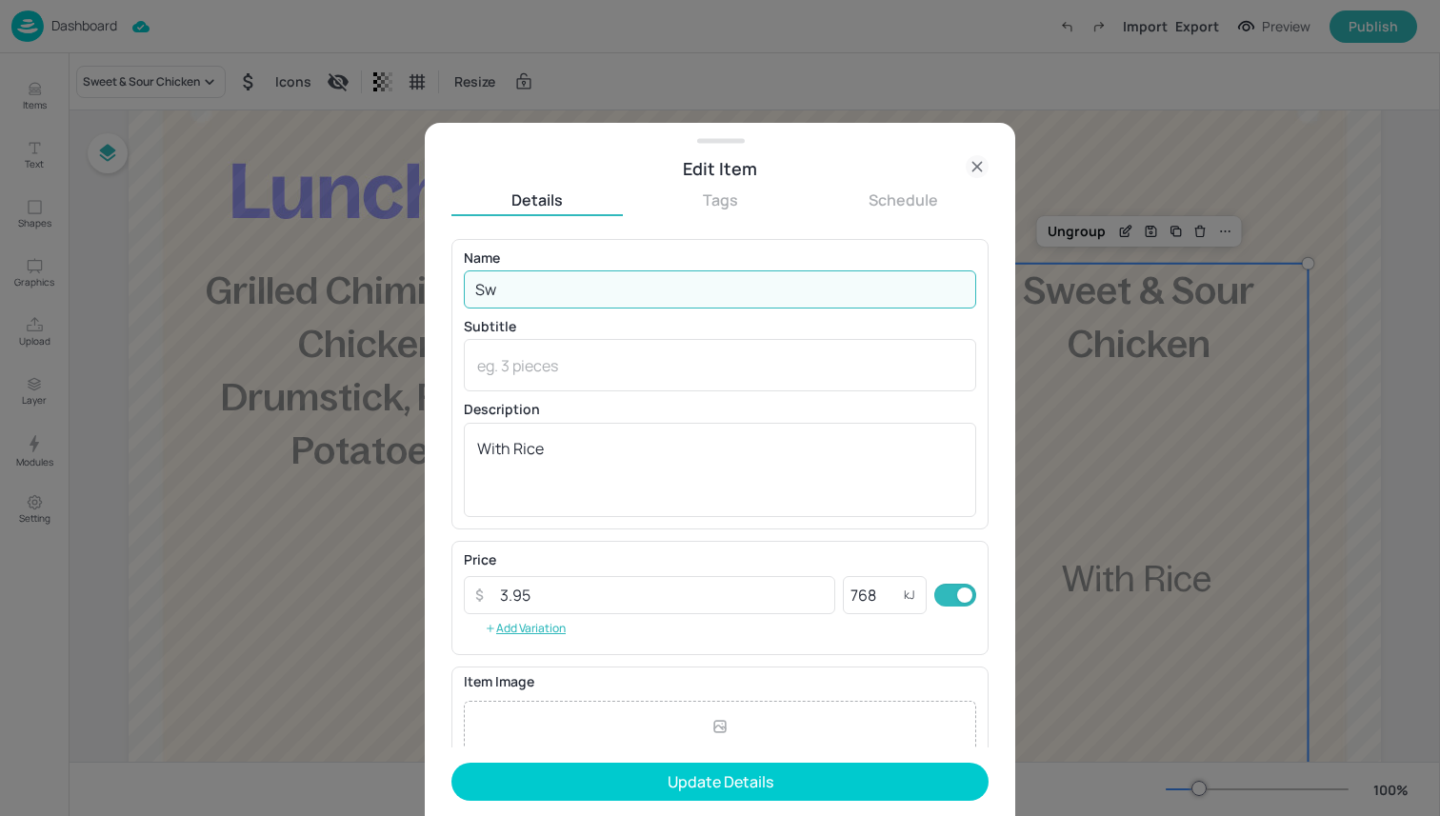
type input "S"
type input "Roasted Vegetable & Mozzarella Style Piadina"
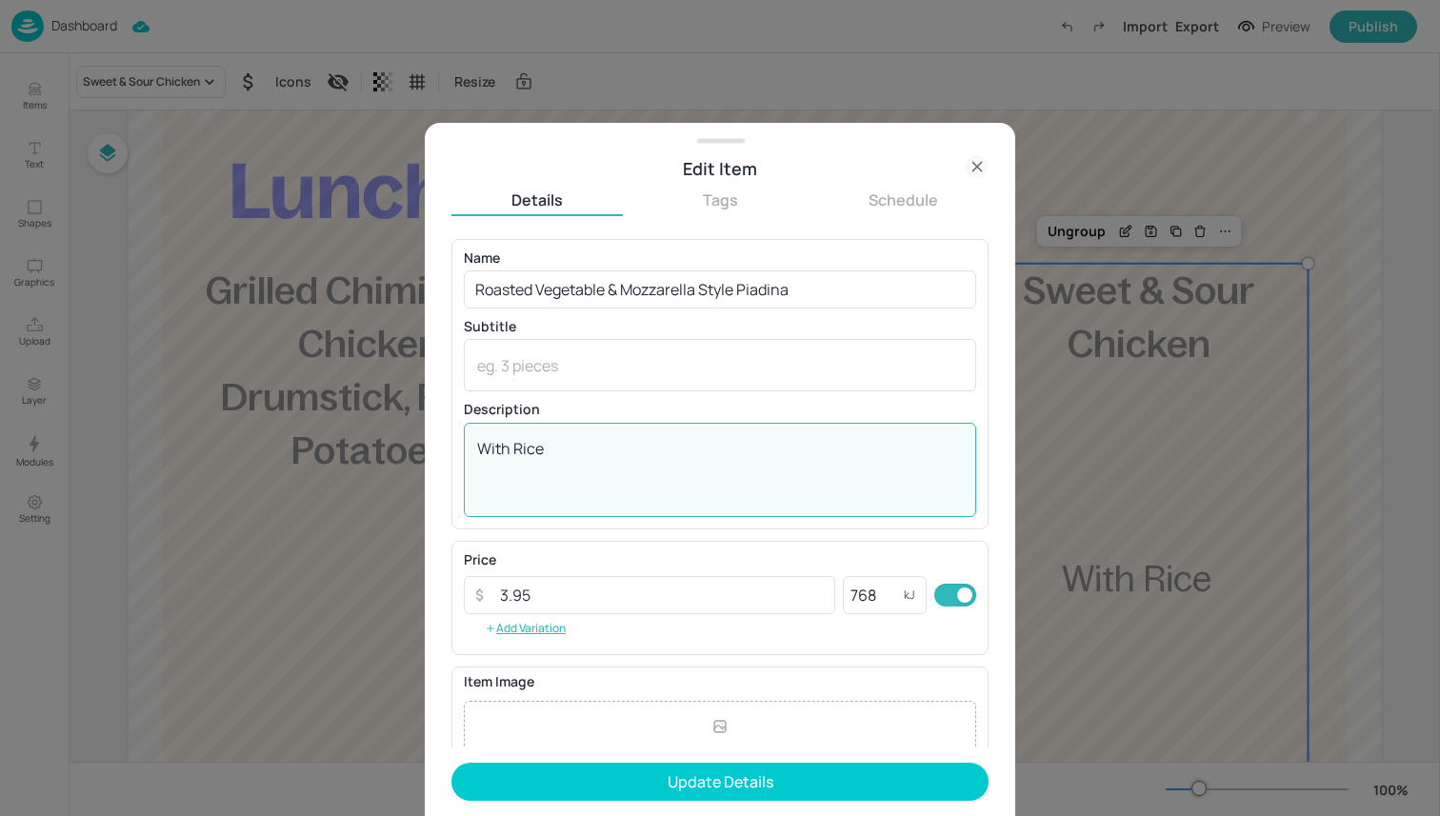
click at [582, 468] on textarea "With Rice" at bounding box center [720, 469] width 486 height 63
type textarea "W"
click at [794, 583] on input "3.95" at bounding box center [661, 595] width 347 height 38
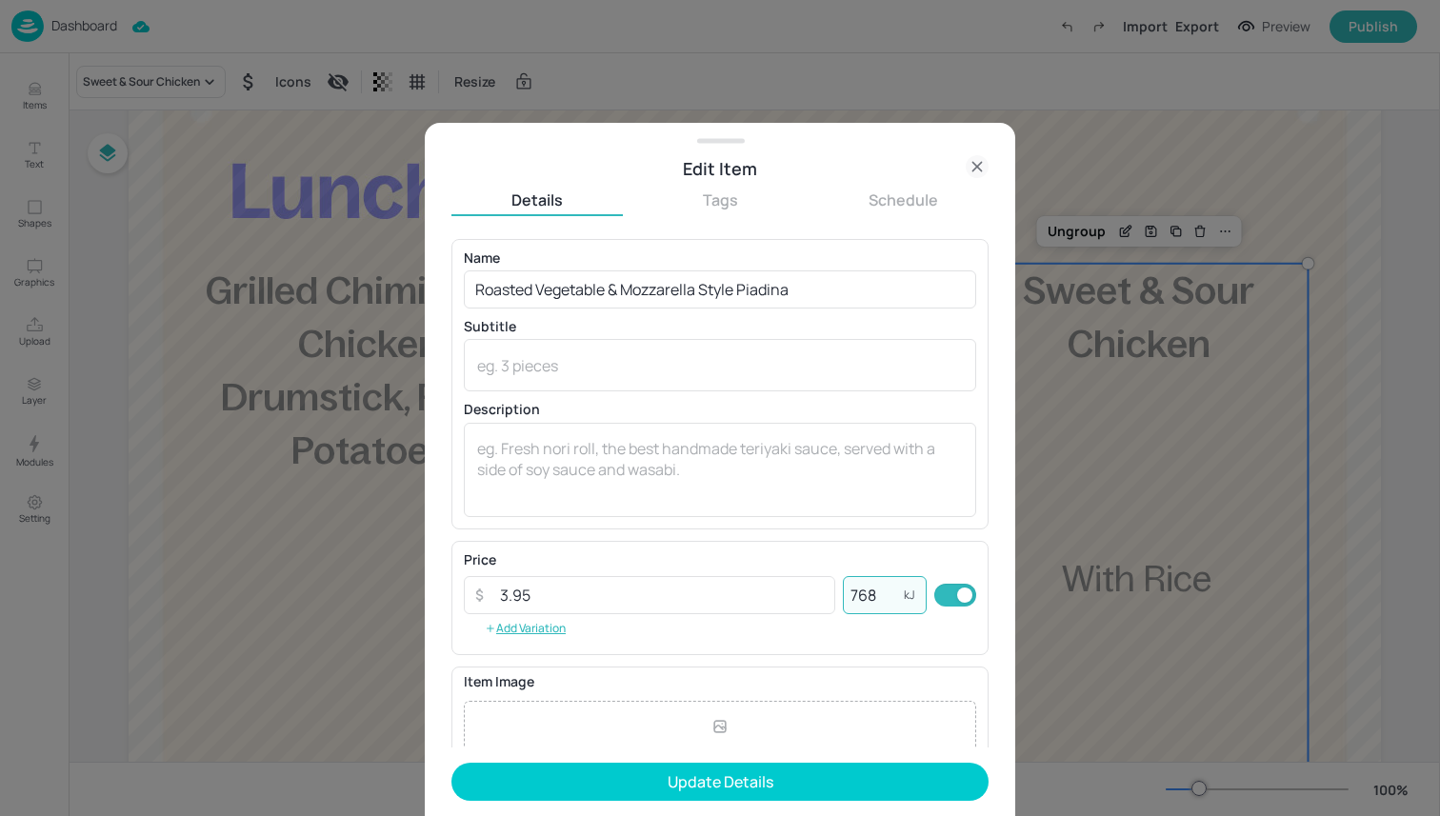
click at [885, 587] on input "768" at bounding box center [873, 595] width 61 height 38
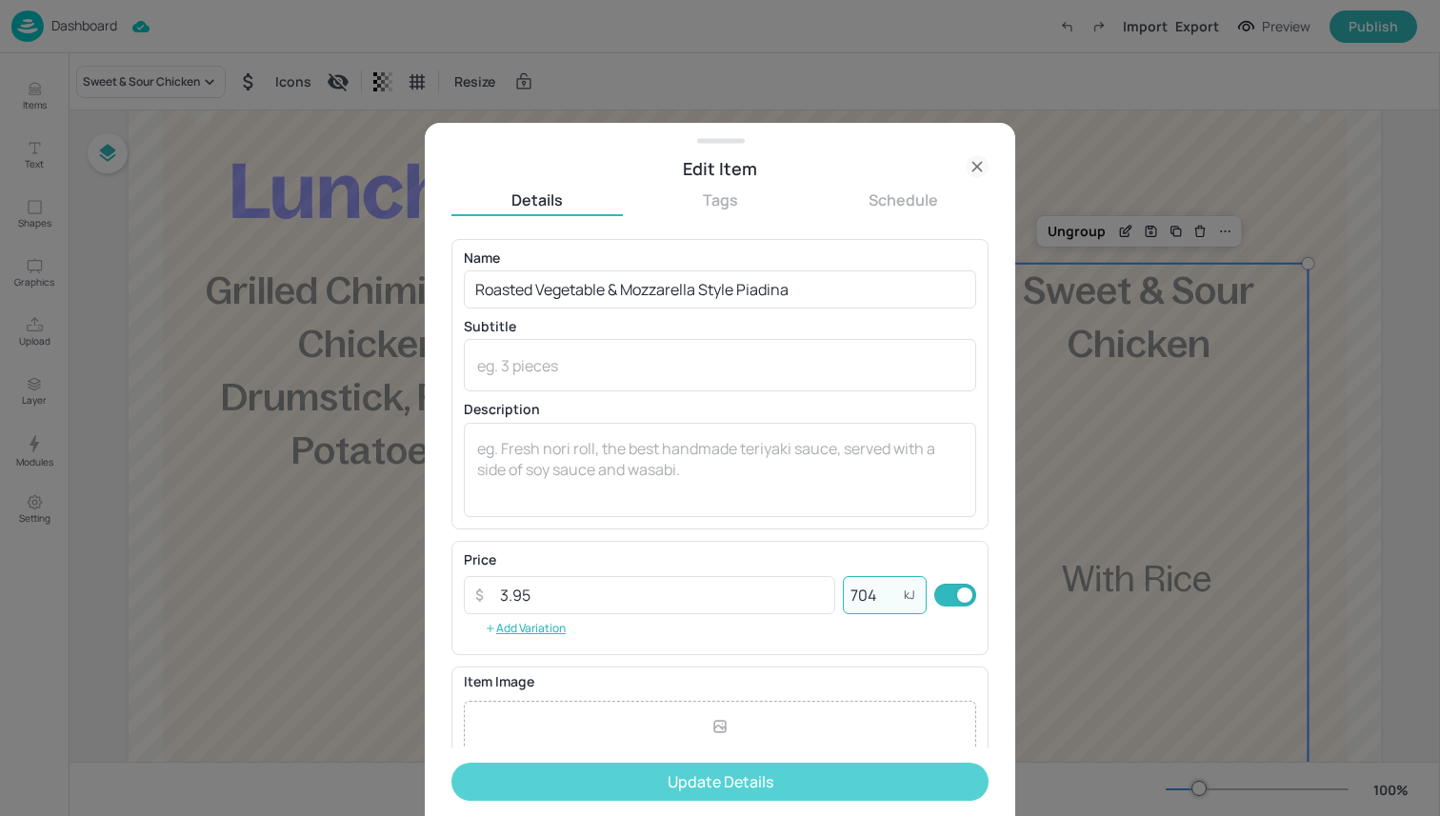
type input "704"
click at [712, 787] on button "Update Details" at bounding box center [719, 782] width 537 height 38
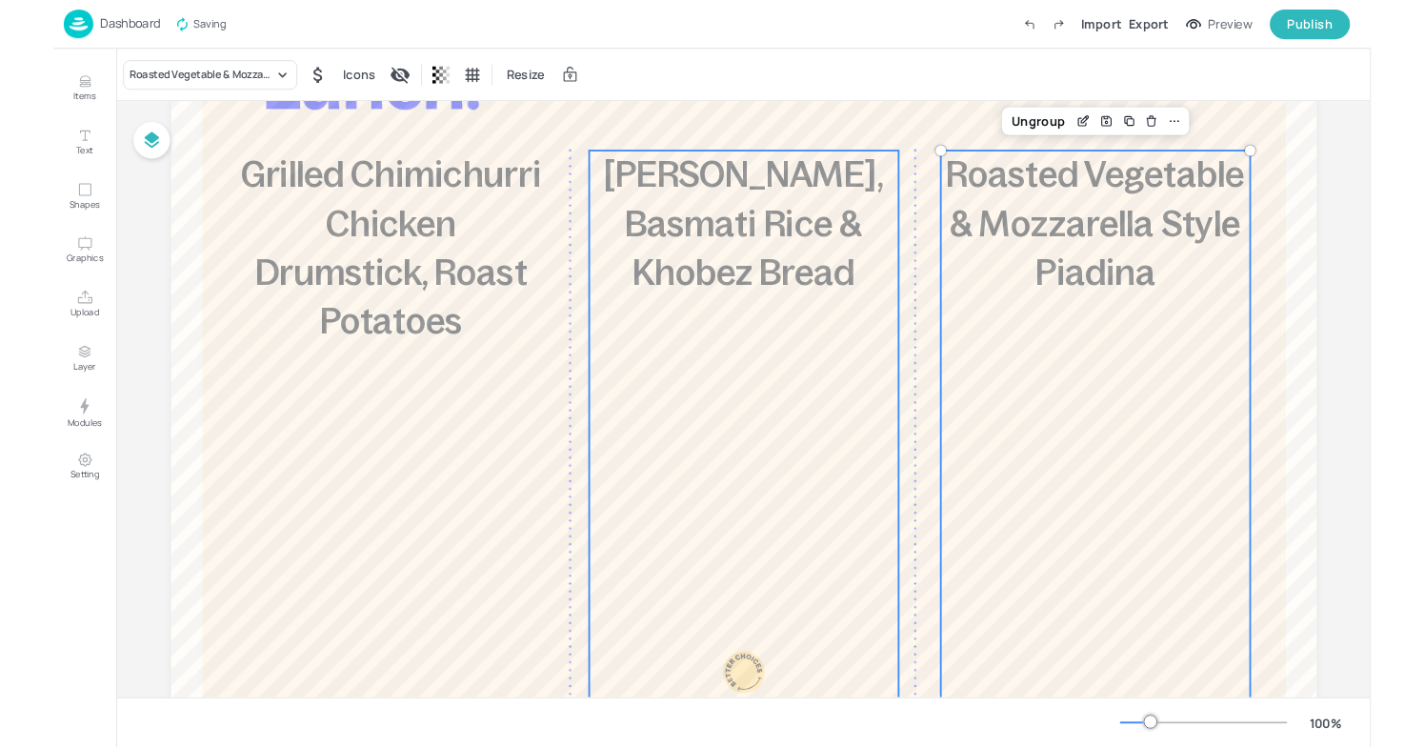
scroll to position [201, 0]
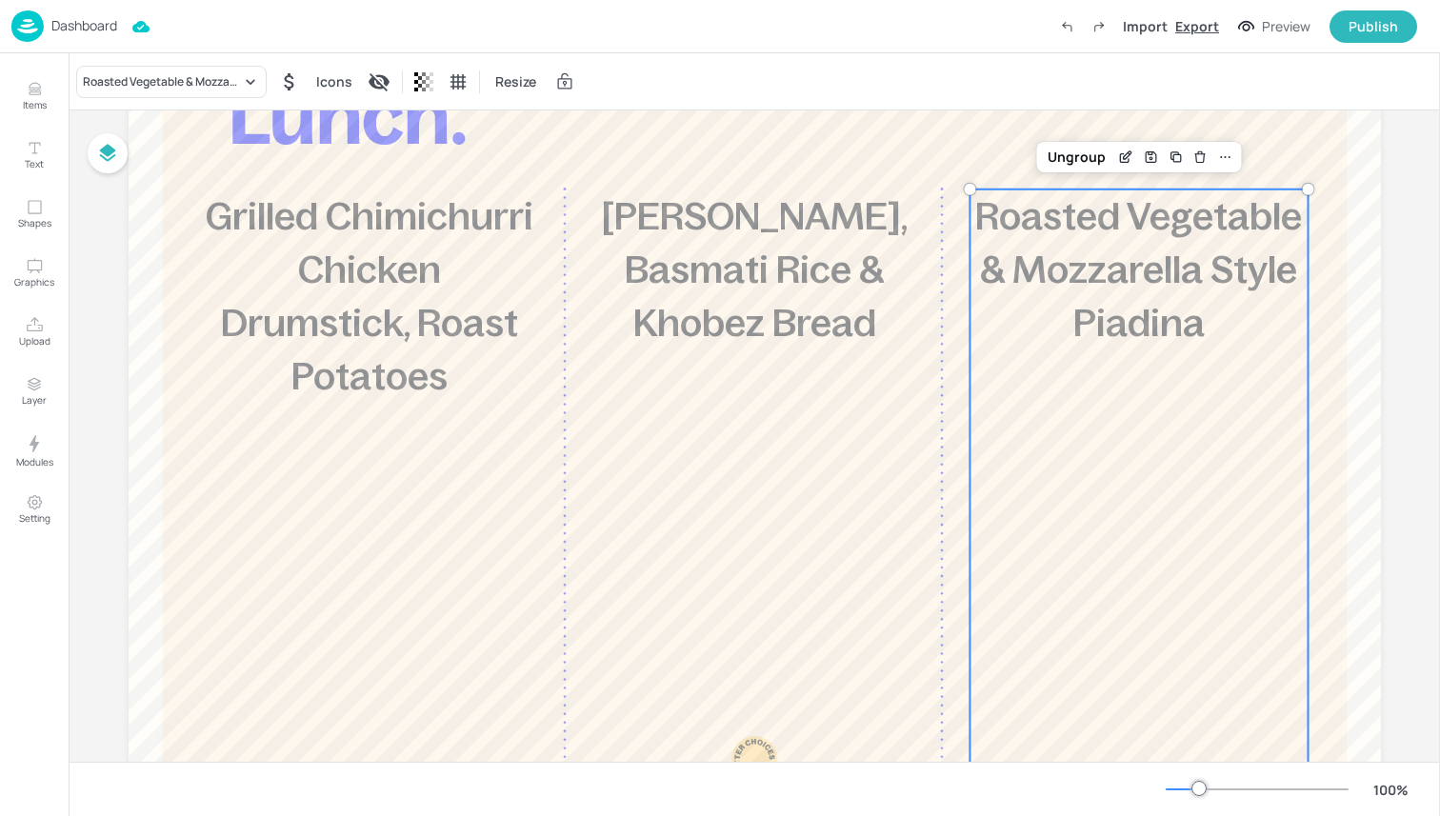
click at [1200, 34] on div "Export" at bounding box center [1197, 26] width 44 height 20
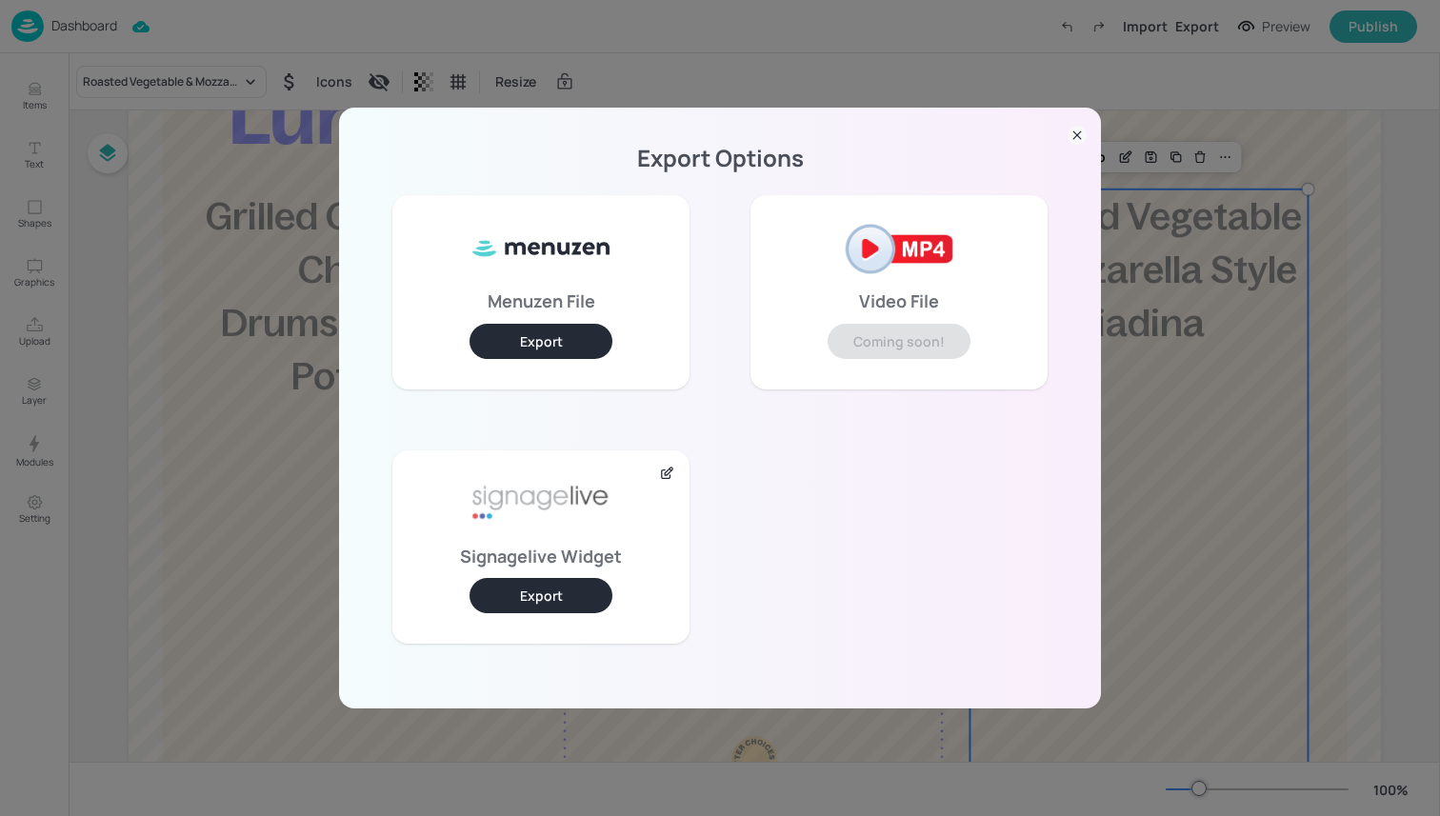
click at [532, 592] on button "Export" at bounding box center [540, 595] width 143 height 35
